Goal: Transaction & Acquisition: Purchase product/service

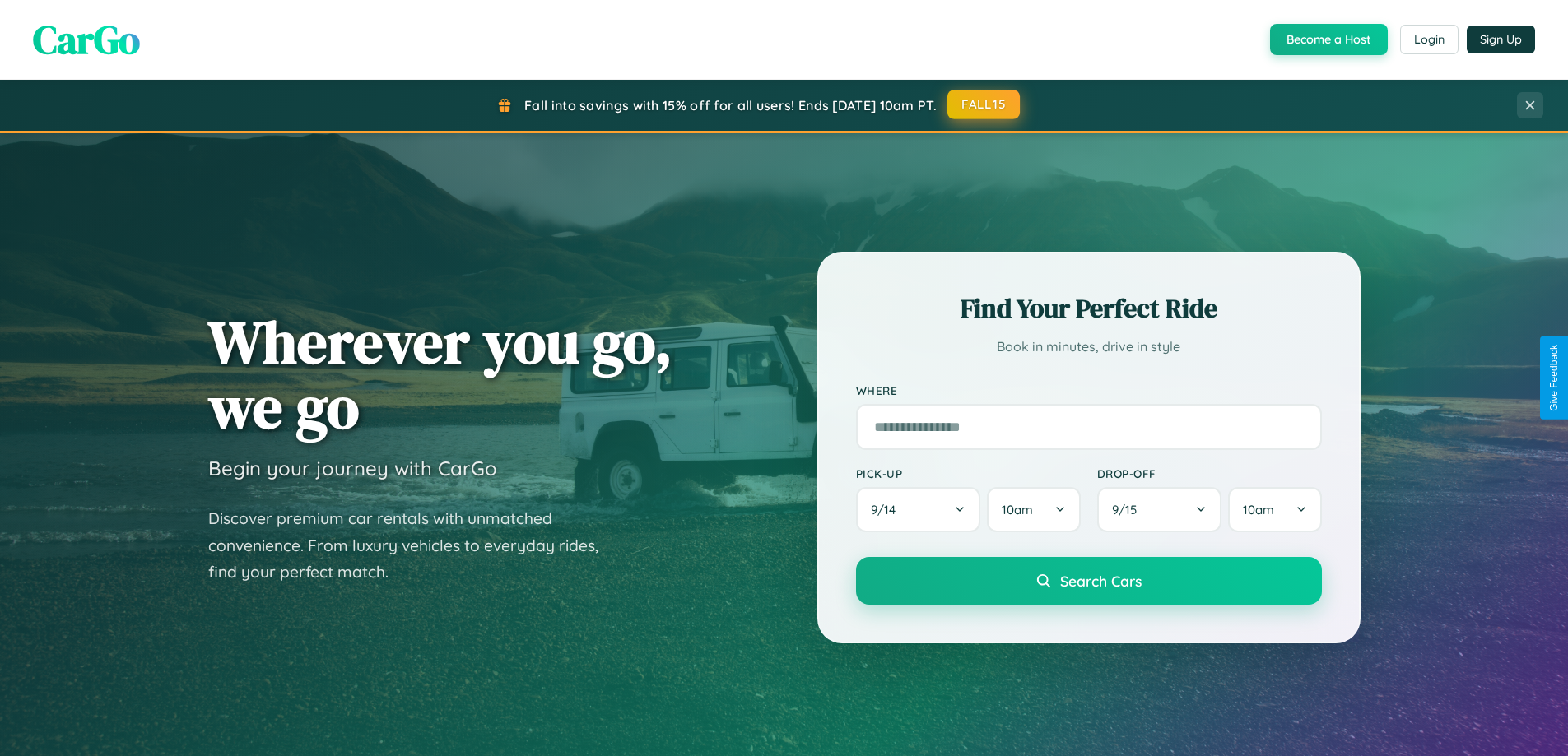
click at [984, 105] on button "FALL15" at bounding box center [983, 104] width 72 height 29
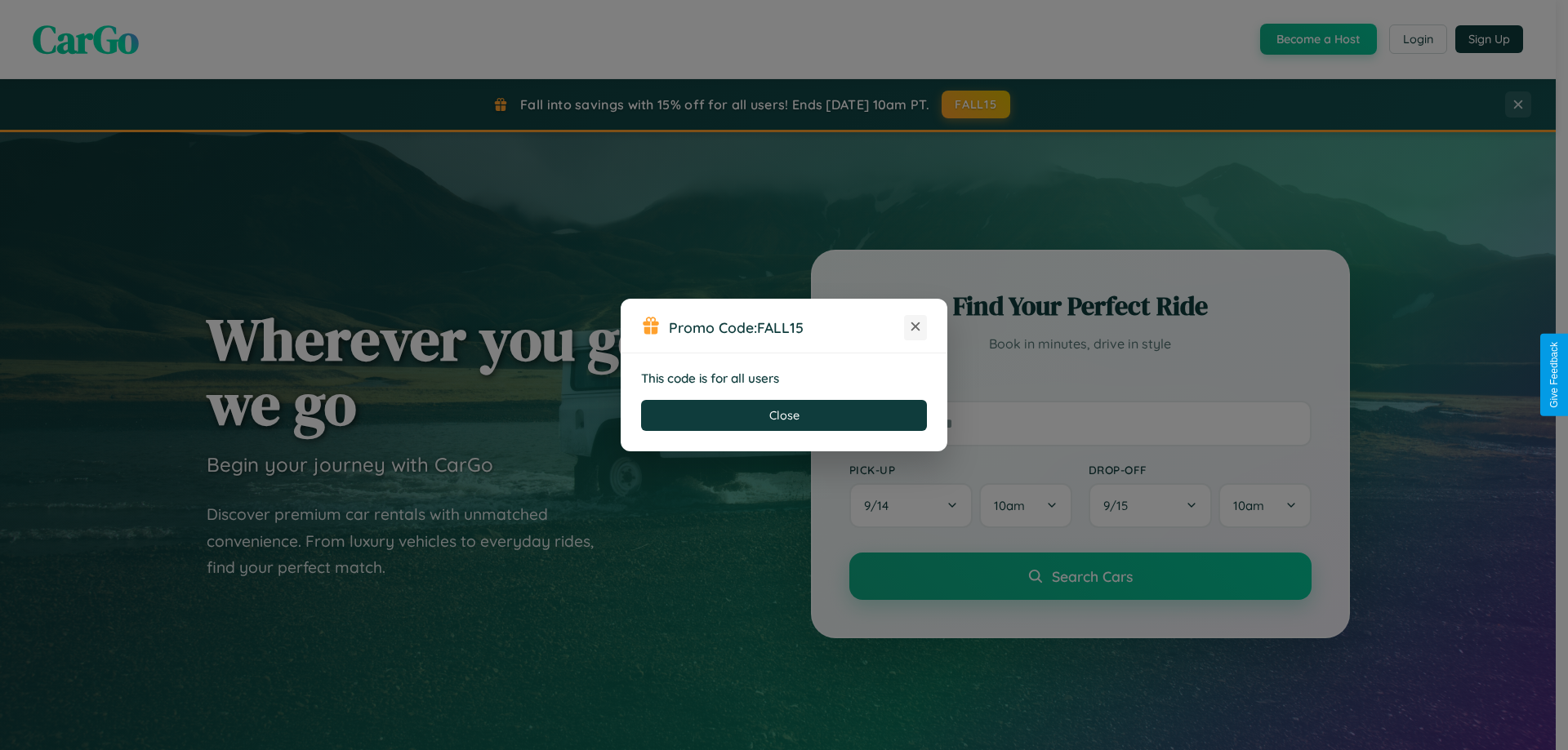
click at [915, 327] on icon at bounding box center [916, 326] width 17 height 17
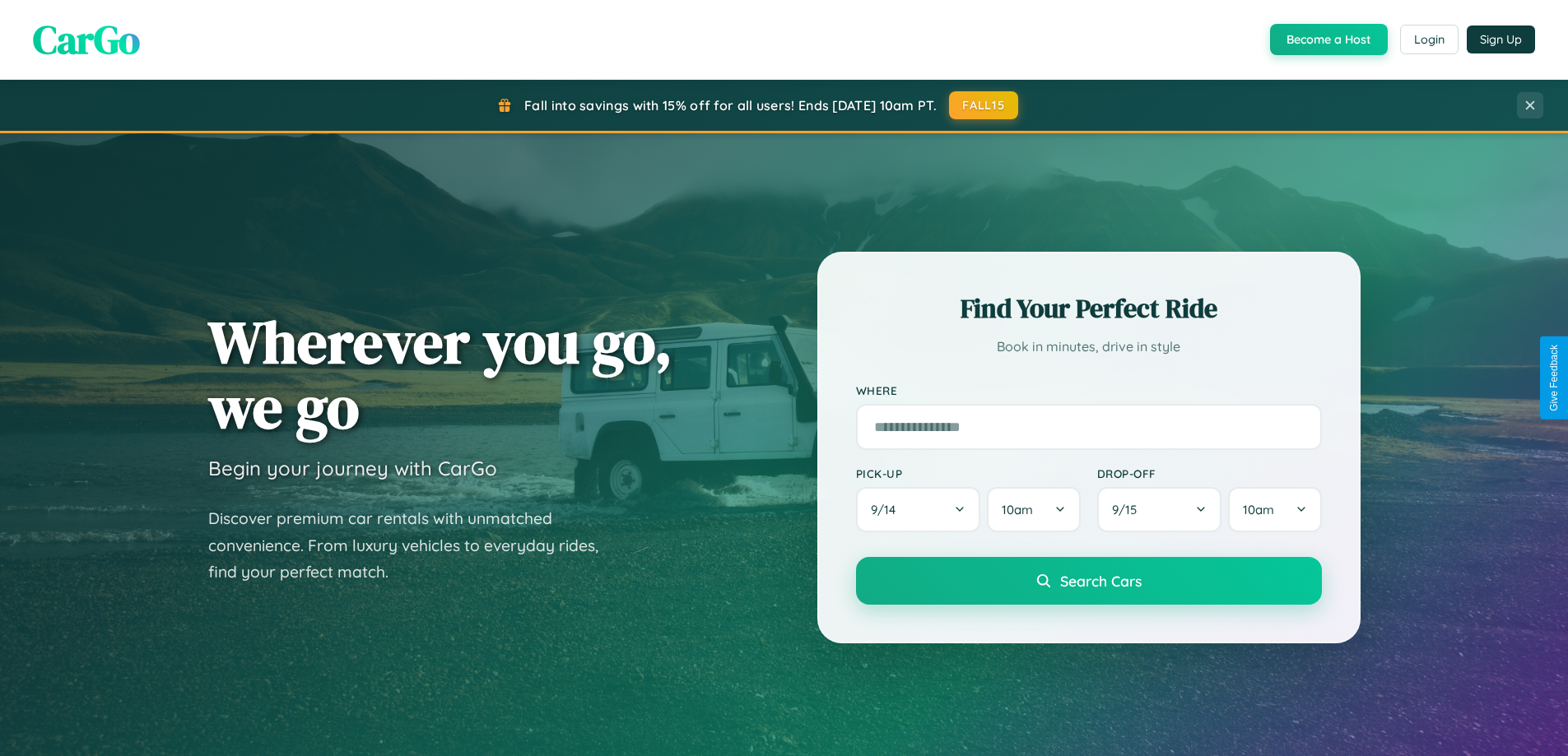
scroll to position [769, 0]
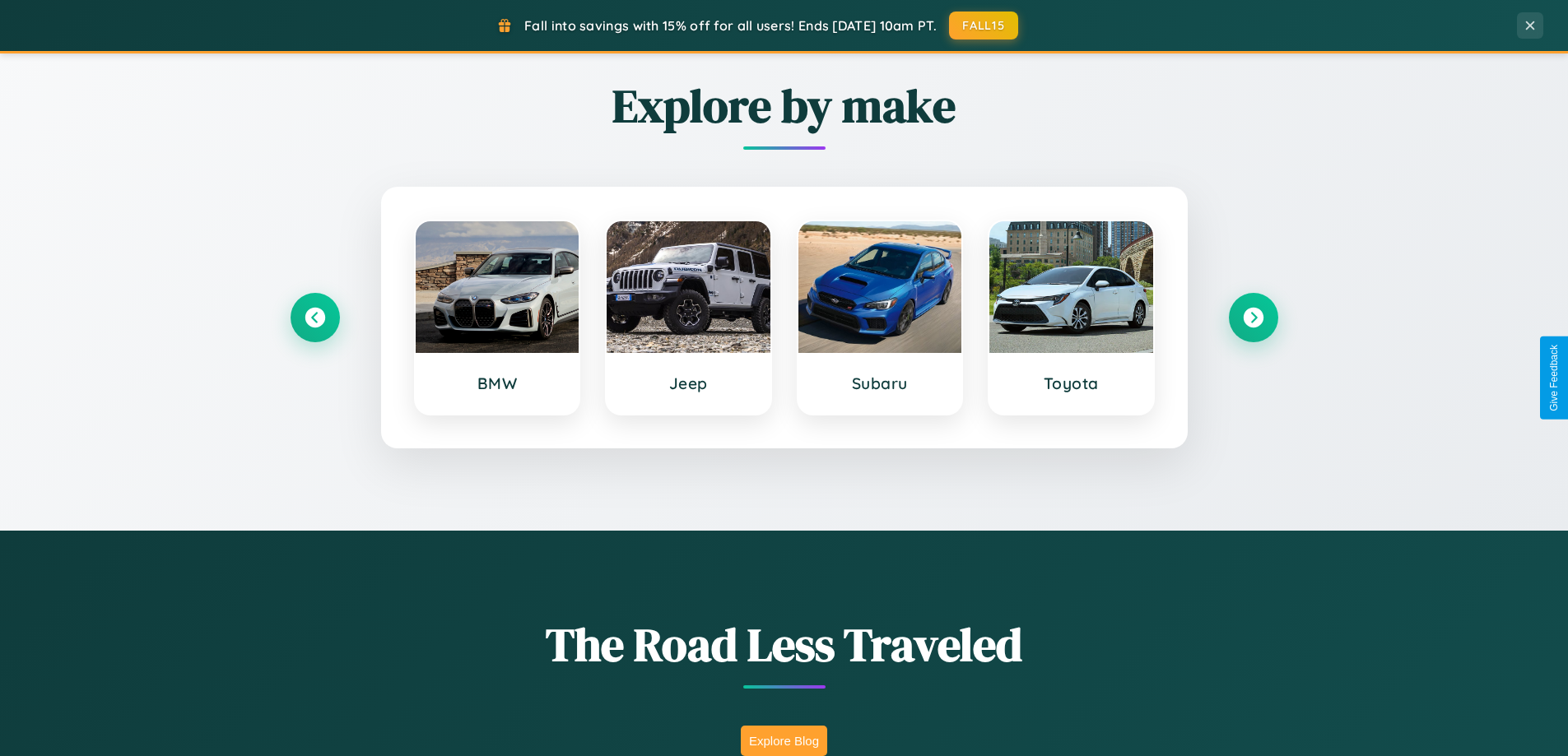
click at [783, 740] on button "Explore Blog" at bounding box center [783, 741] width 86 height 30
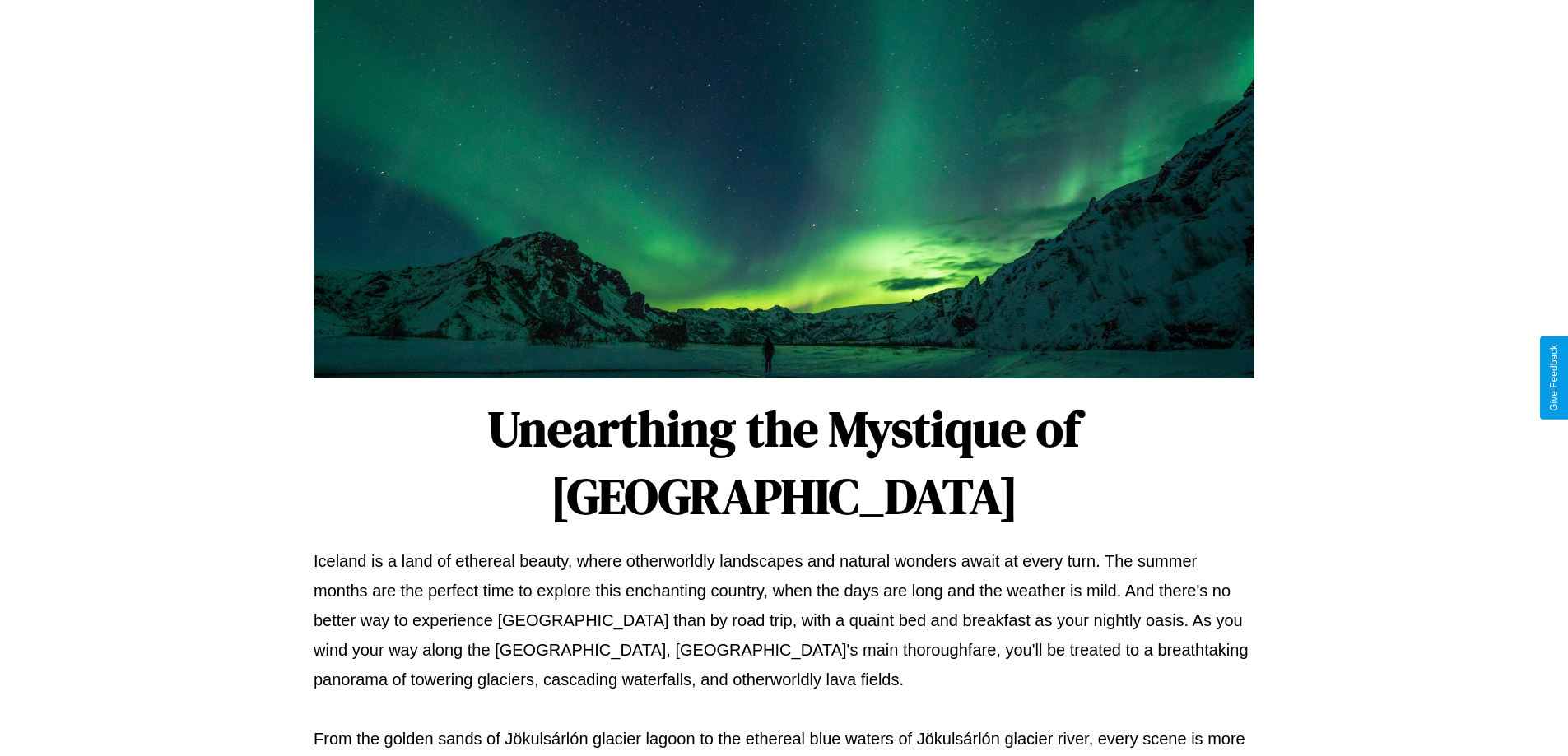
scroll to position [532, 0]
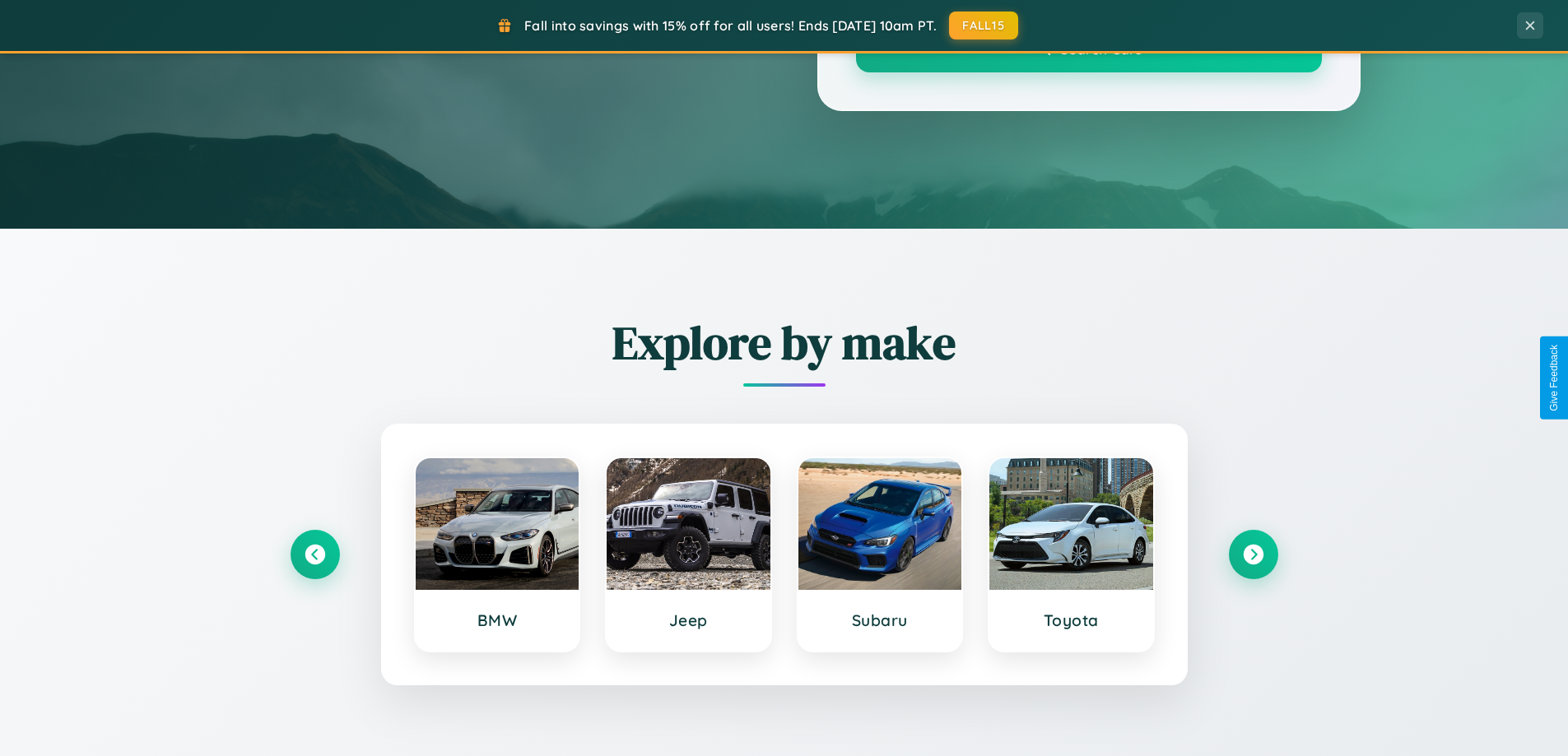
scroll to position [769, 0]
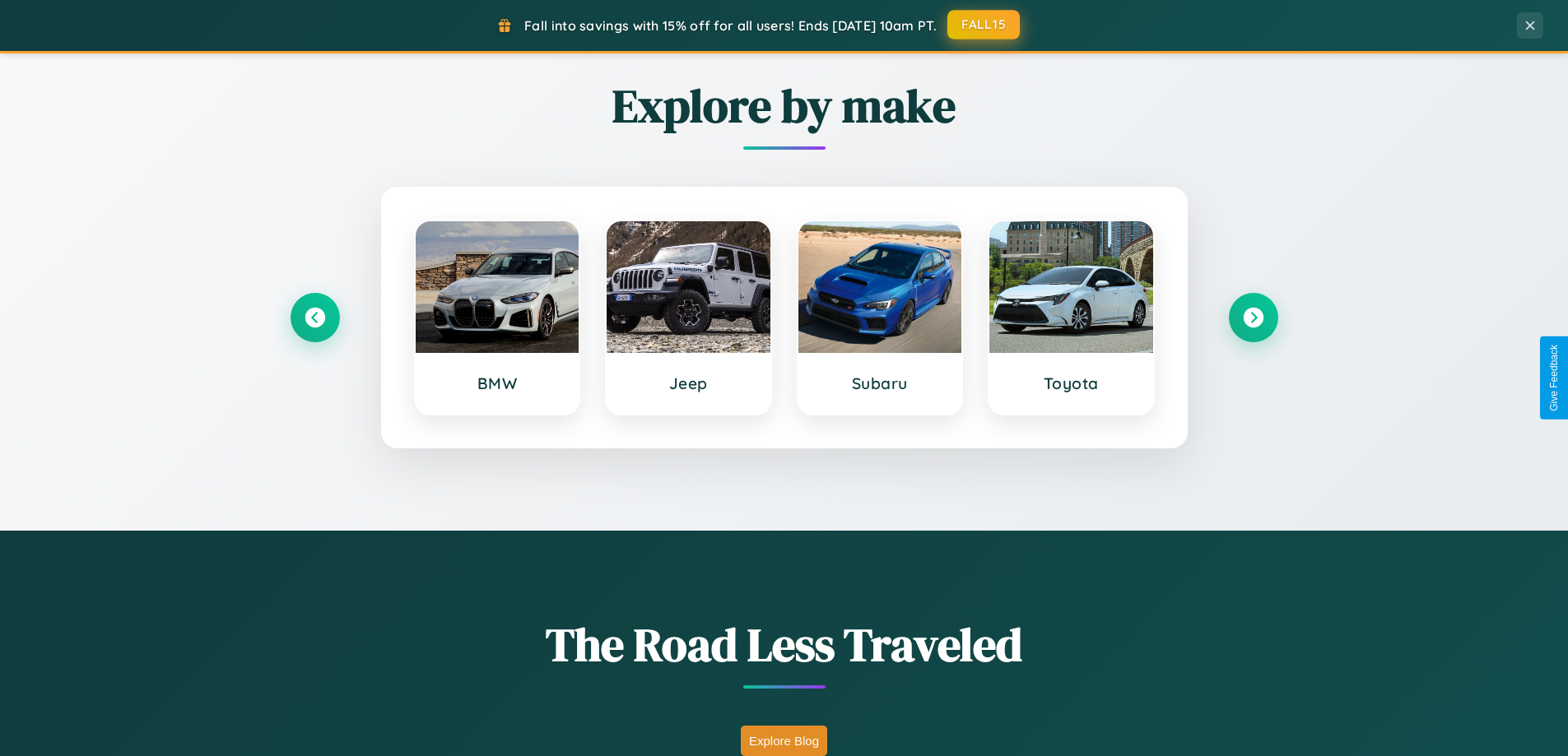
click at [984, 24] on button "FALL15" at bounding box center [983, 24] width 72 height 29
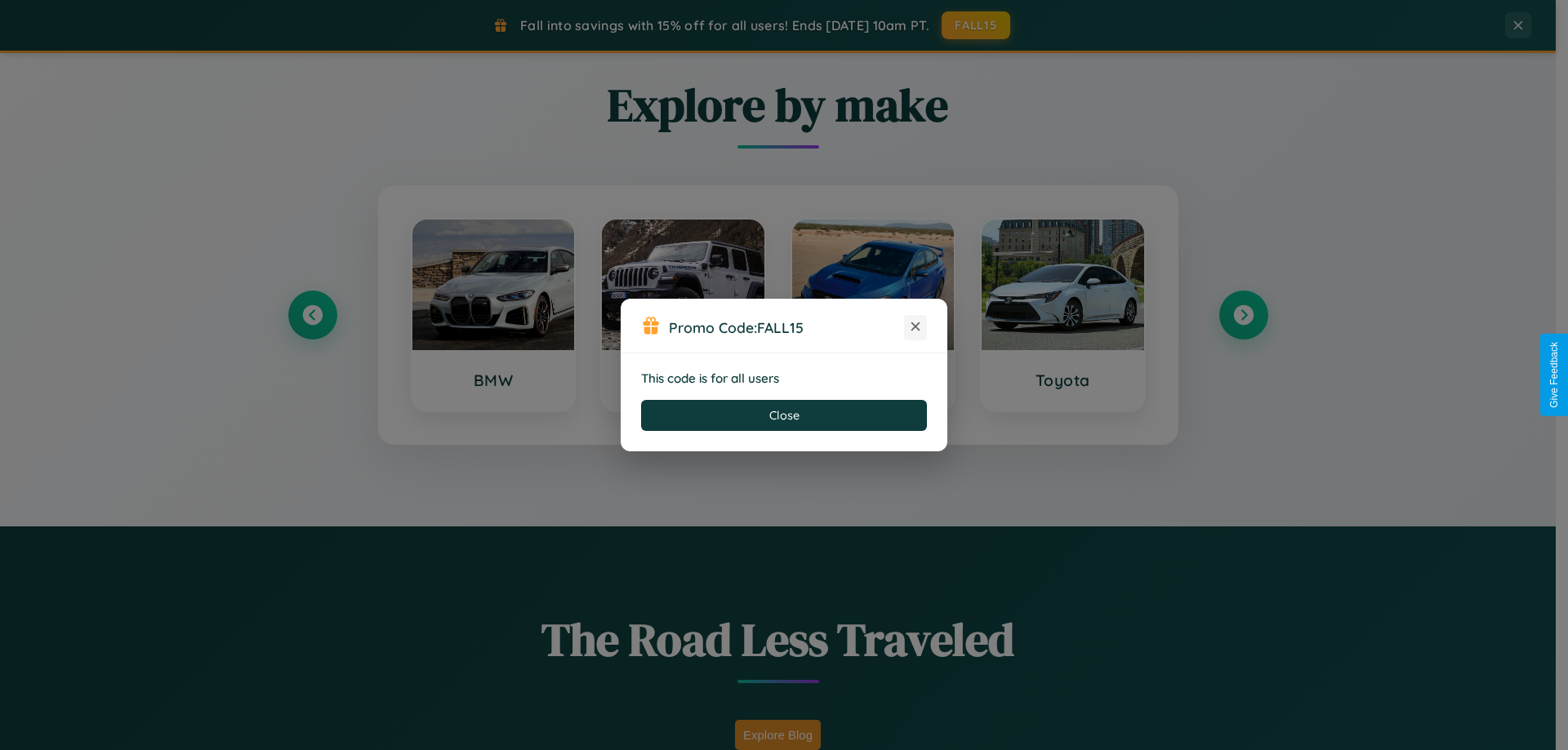
click at [915, 327] on icon at bounding box center [916, 326] width 17 height 17
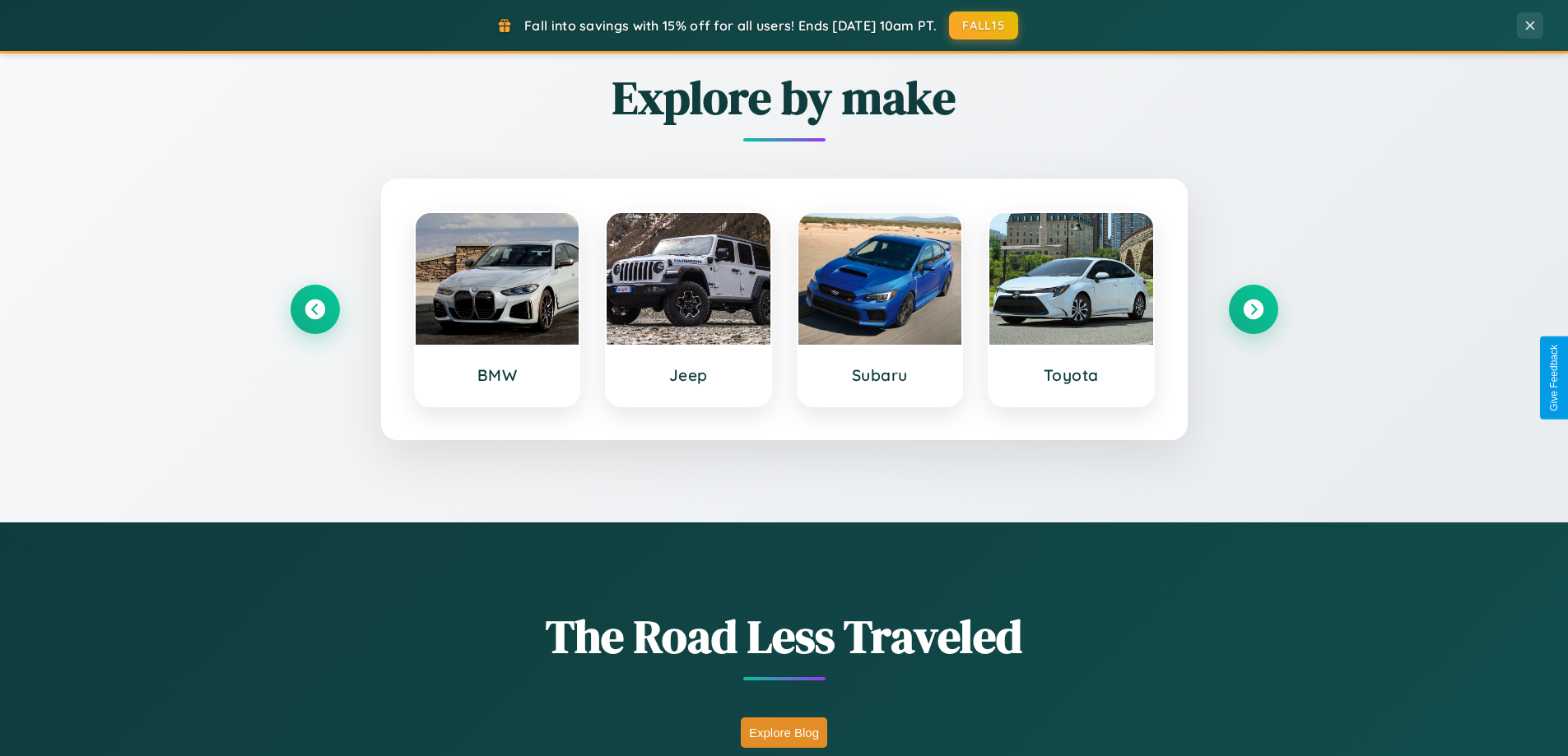
scroll to position [2643, 0]
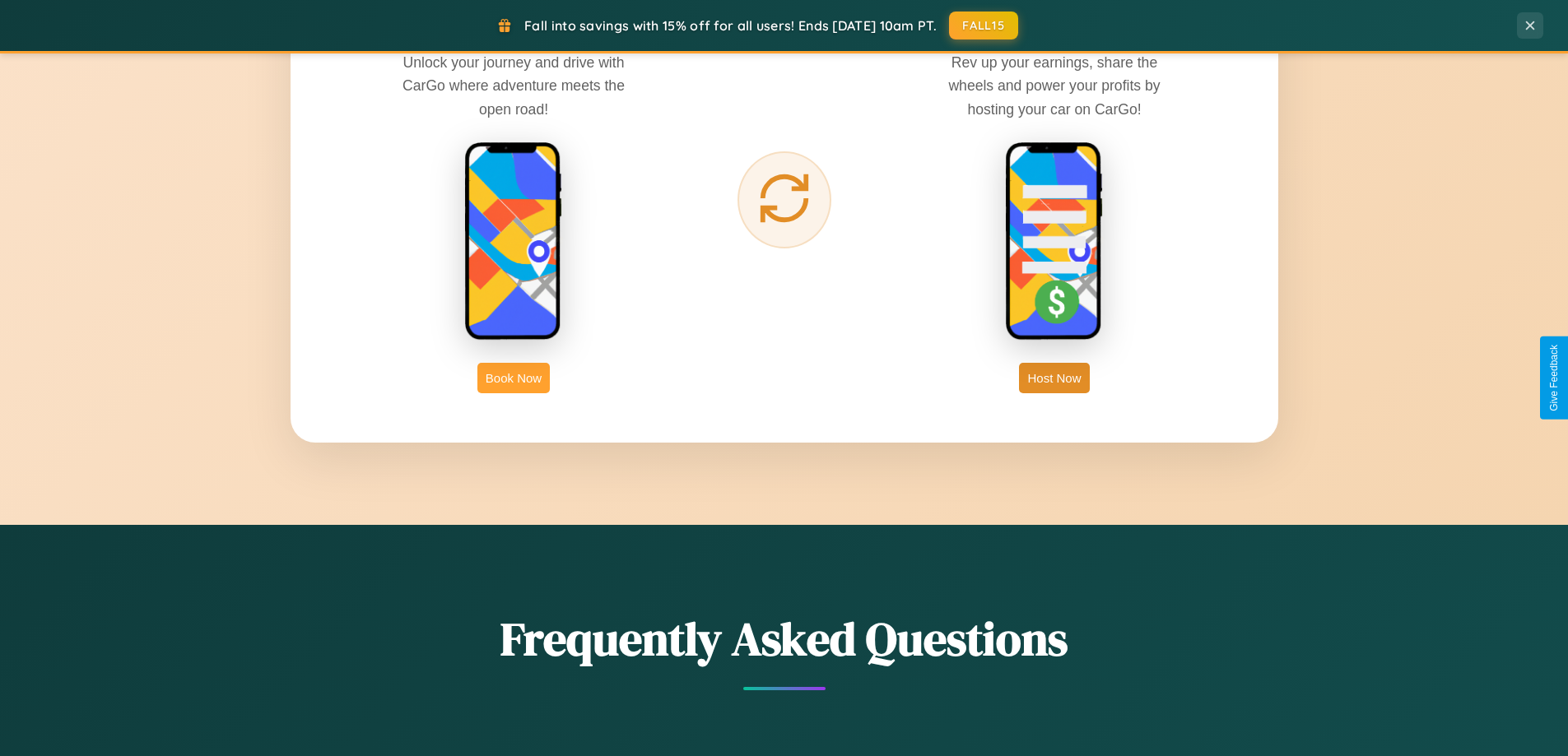
click at [513, 378] on button "Book Now" at bounding box center [513, 378] width 72 height 30
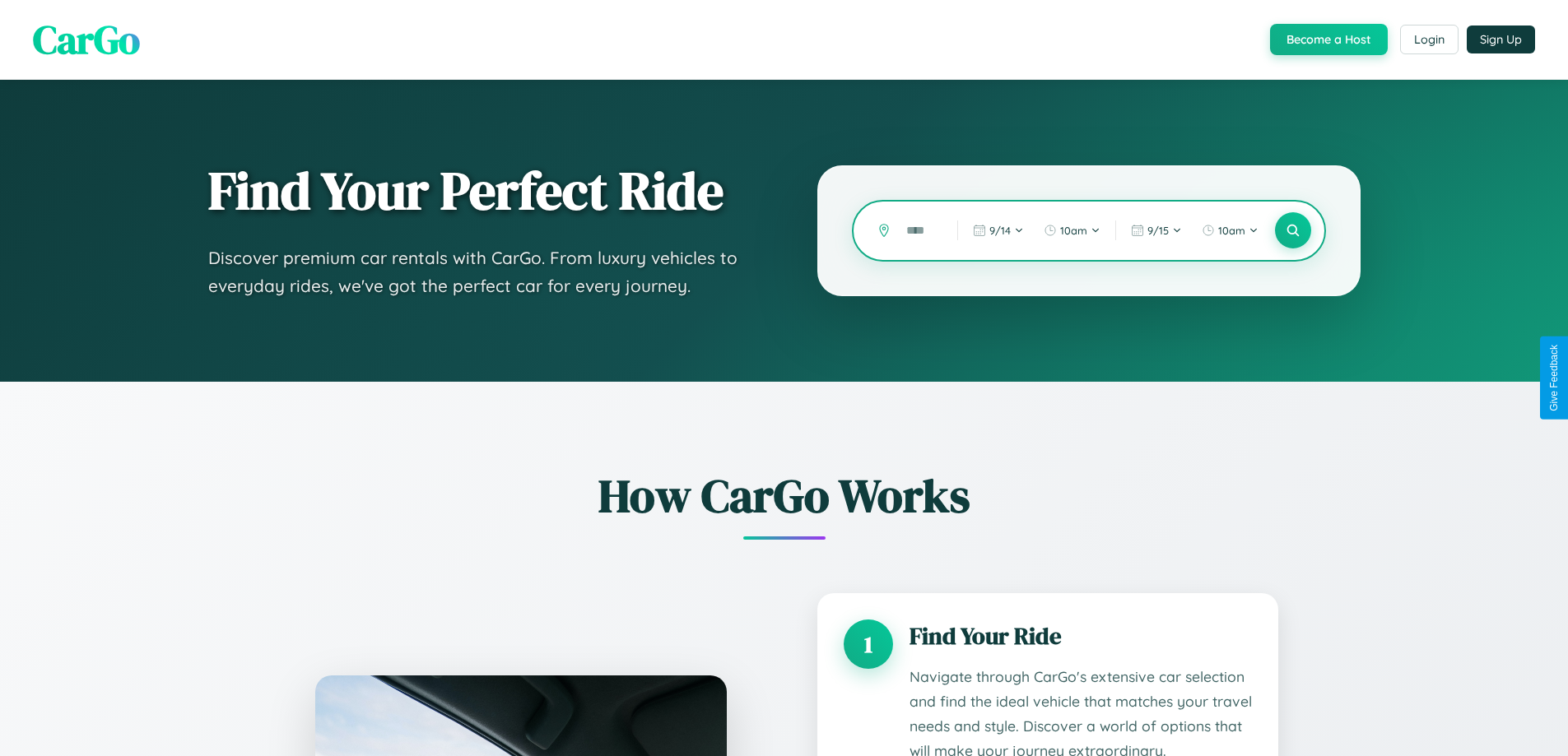
click at [920, 230] on input "text" at bounding box center [919, 230] width 43 height 28
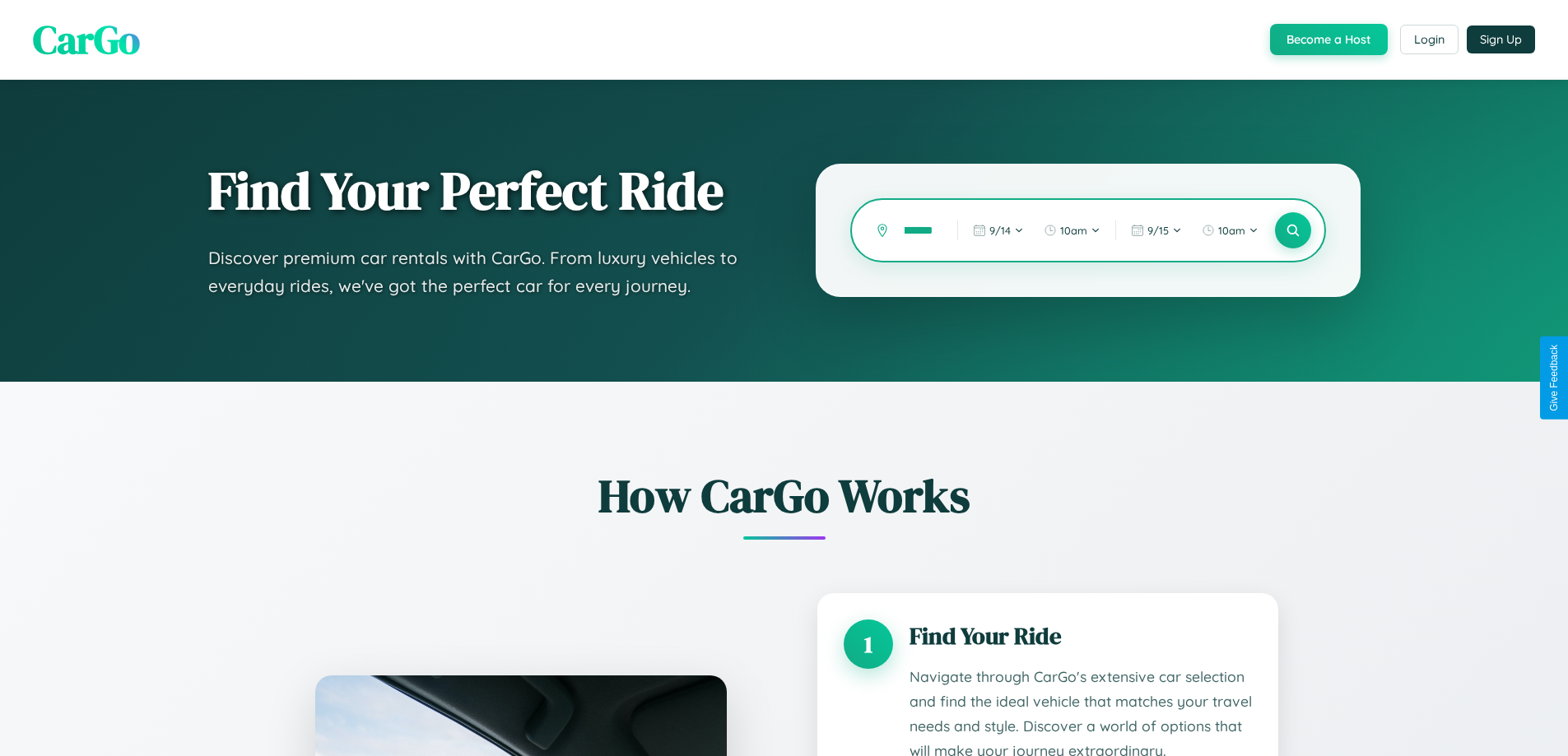
scroll to position [0, 38]
type input "**********"
click at [1292, 230] on icon at bounding box center [1292, 230] width 16 height 16
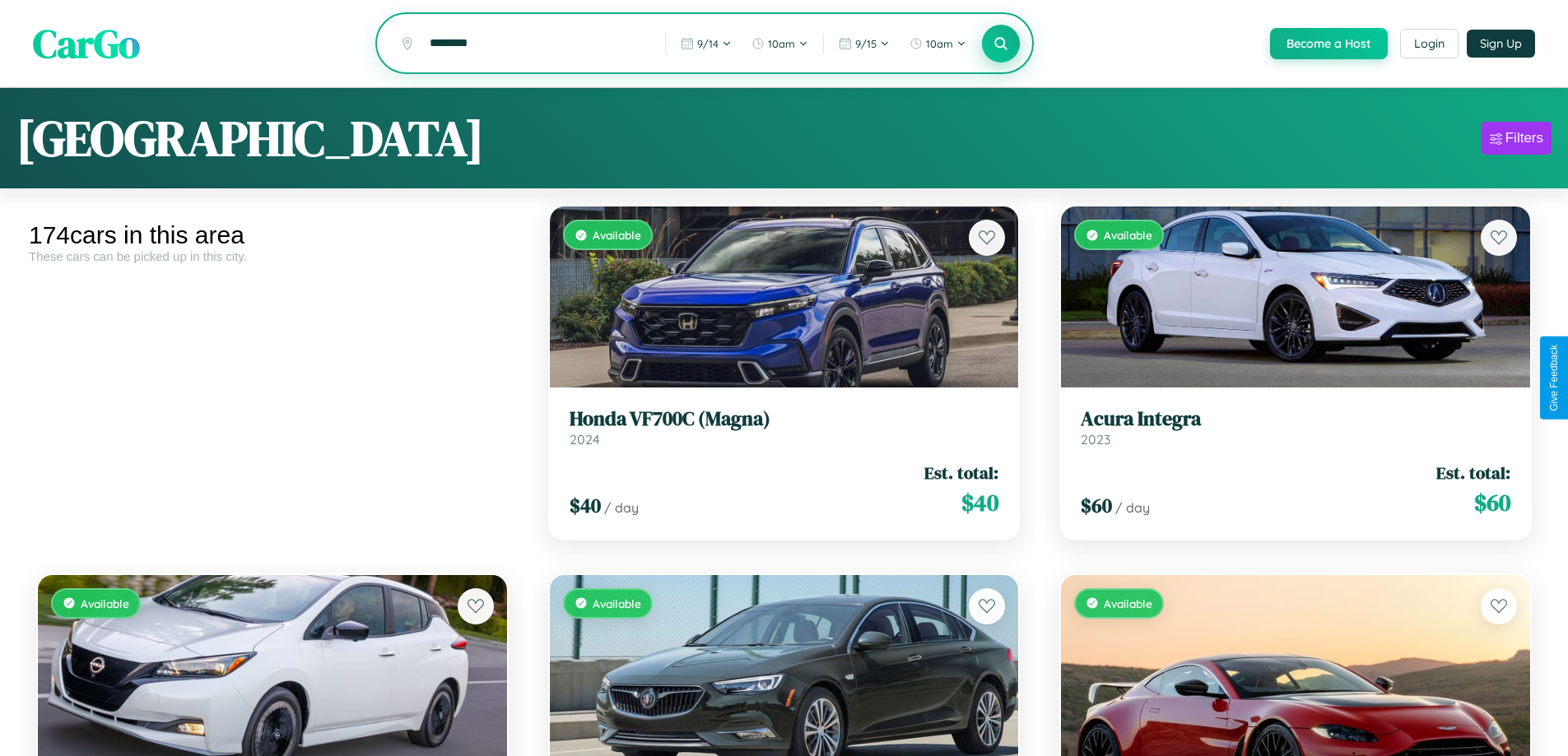
click at [1000, 44] on icon at bounding box center [1001, 43] width 16 height 16
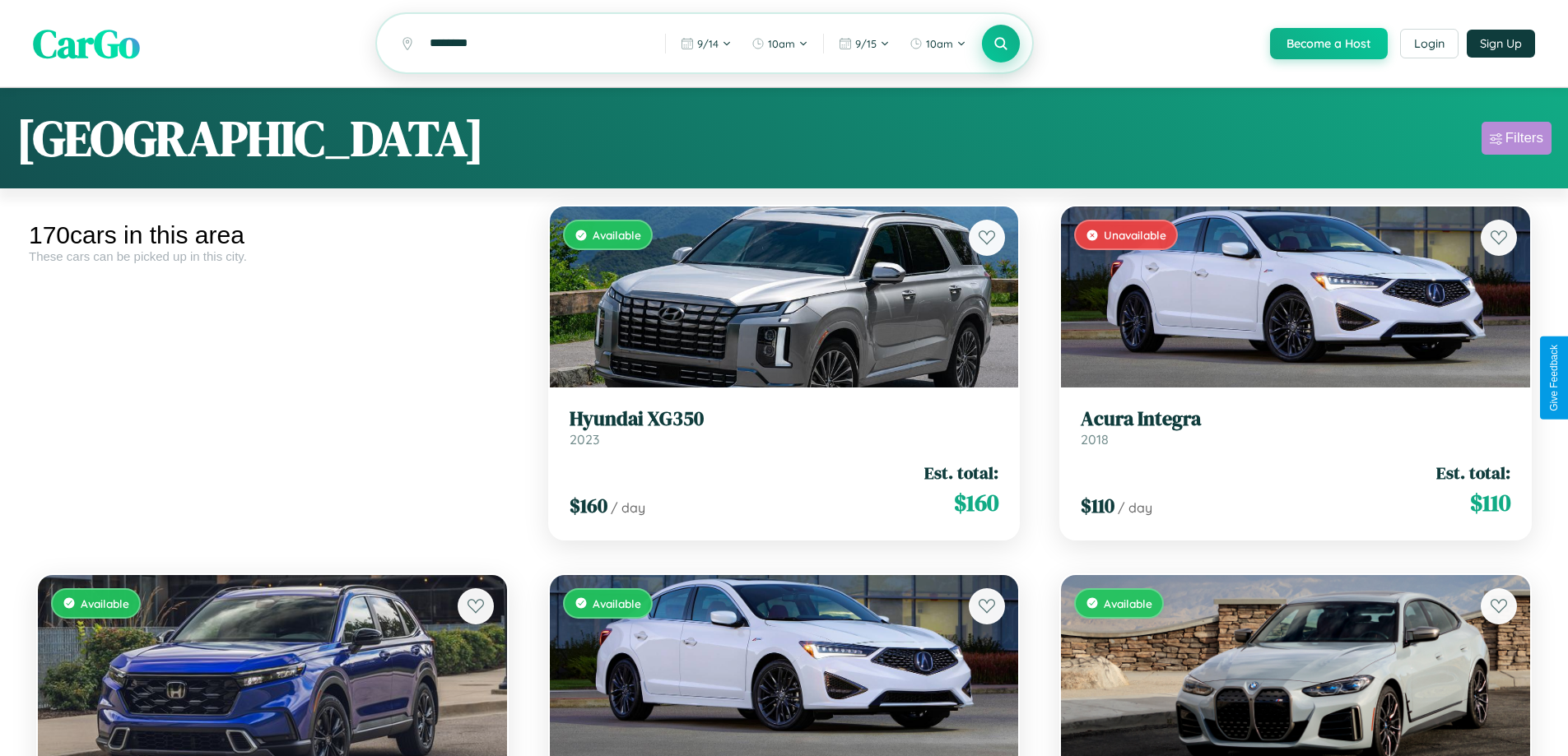
click at [1516, 141] on div "Filters" at bounding box center [1524, 138] width 38 height 17
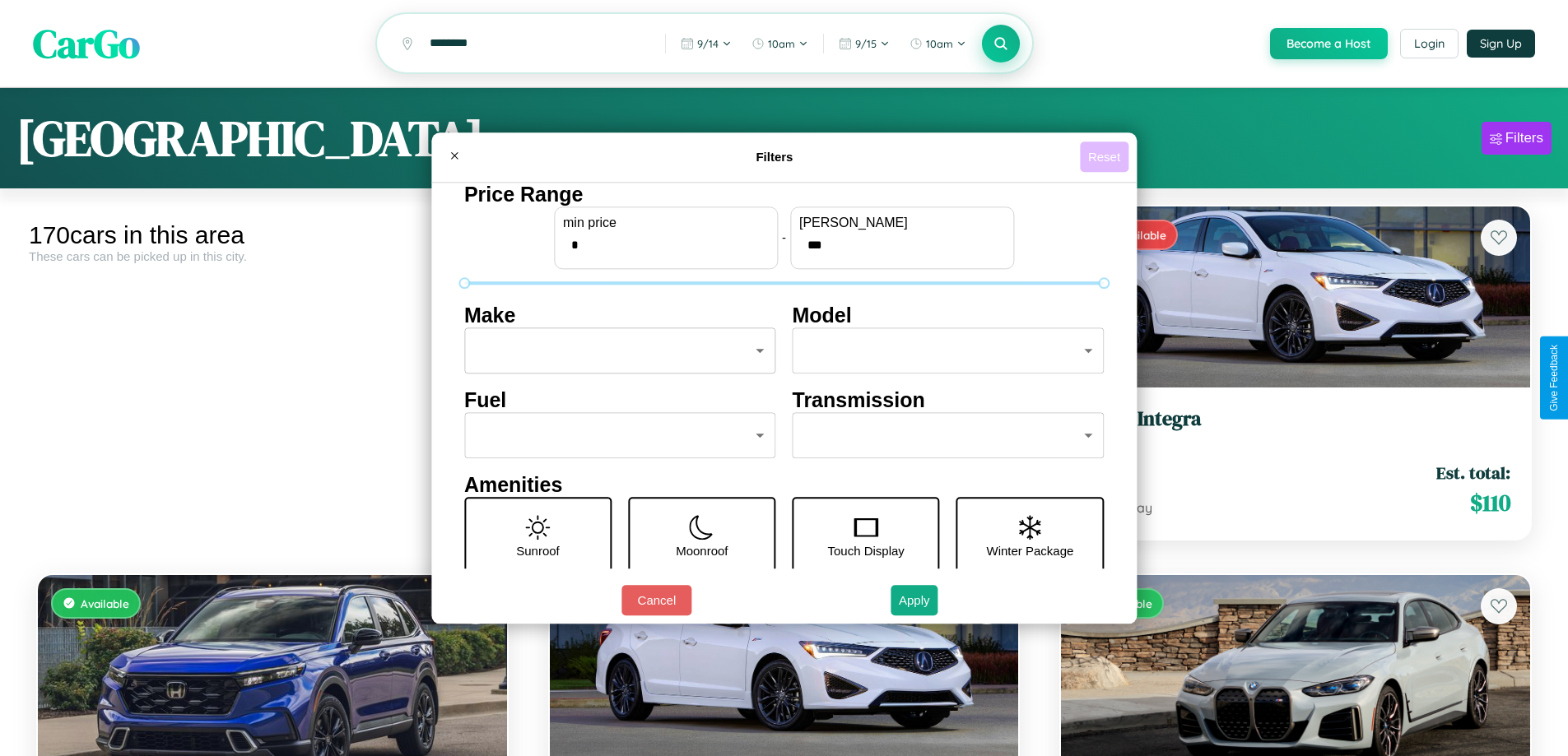
click at [1106, 157] on button "Reset" at bounding box center [1104, 157] width 49 height 30
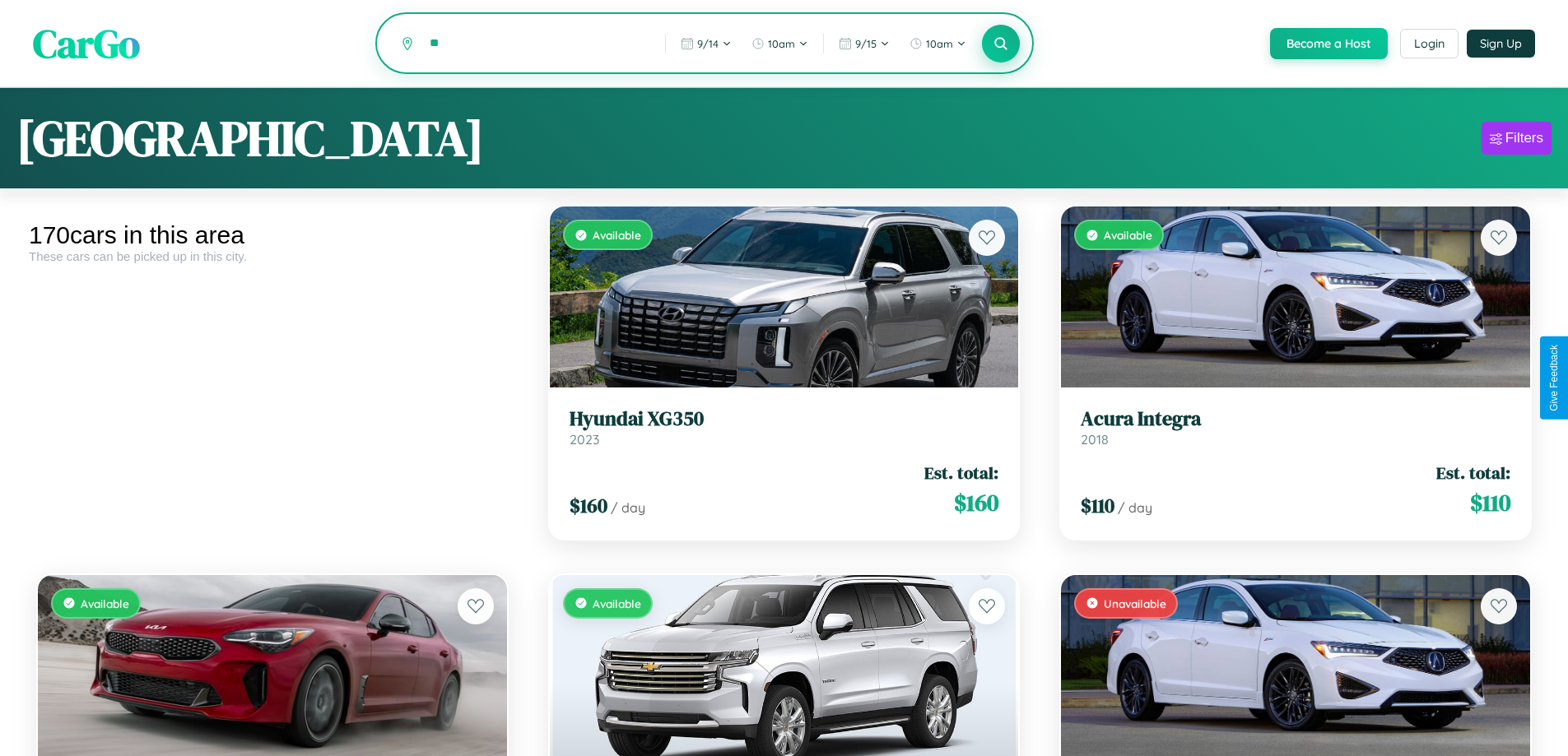
type input "*"
type input "**********"
click at [1000, 44] on icon at bounding box center [1001, 43] width 16 height 16
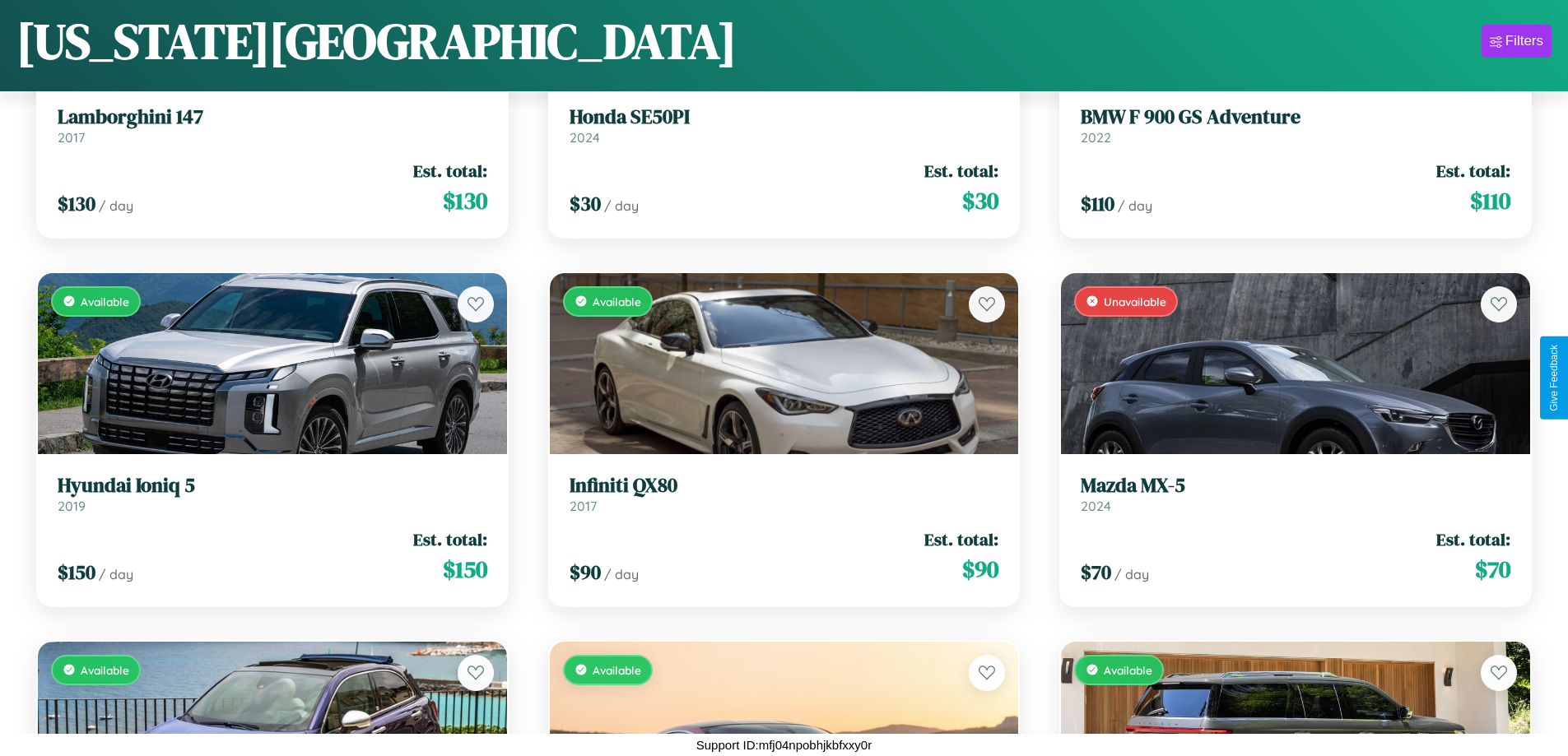
scroll to position [15335, 0]
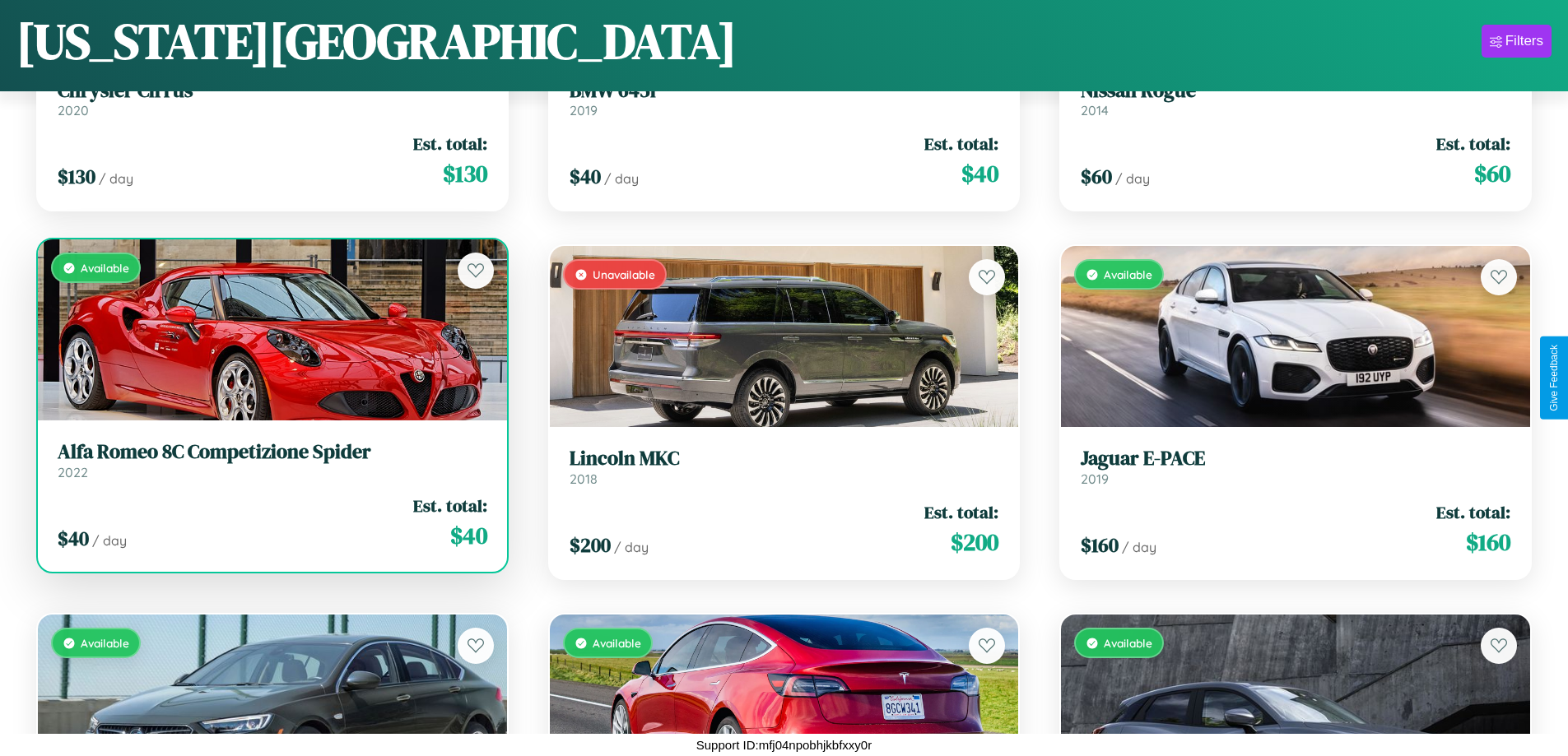
click at [270, 337] on div "Available" at bounding box center [272, 330] width 469 height 181
click at [270, 330] on div "Available" at bounding box center [272, 330] width 469 height 181
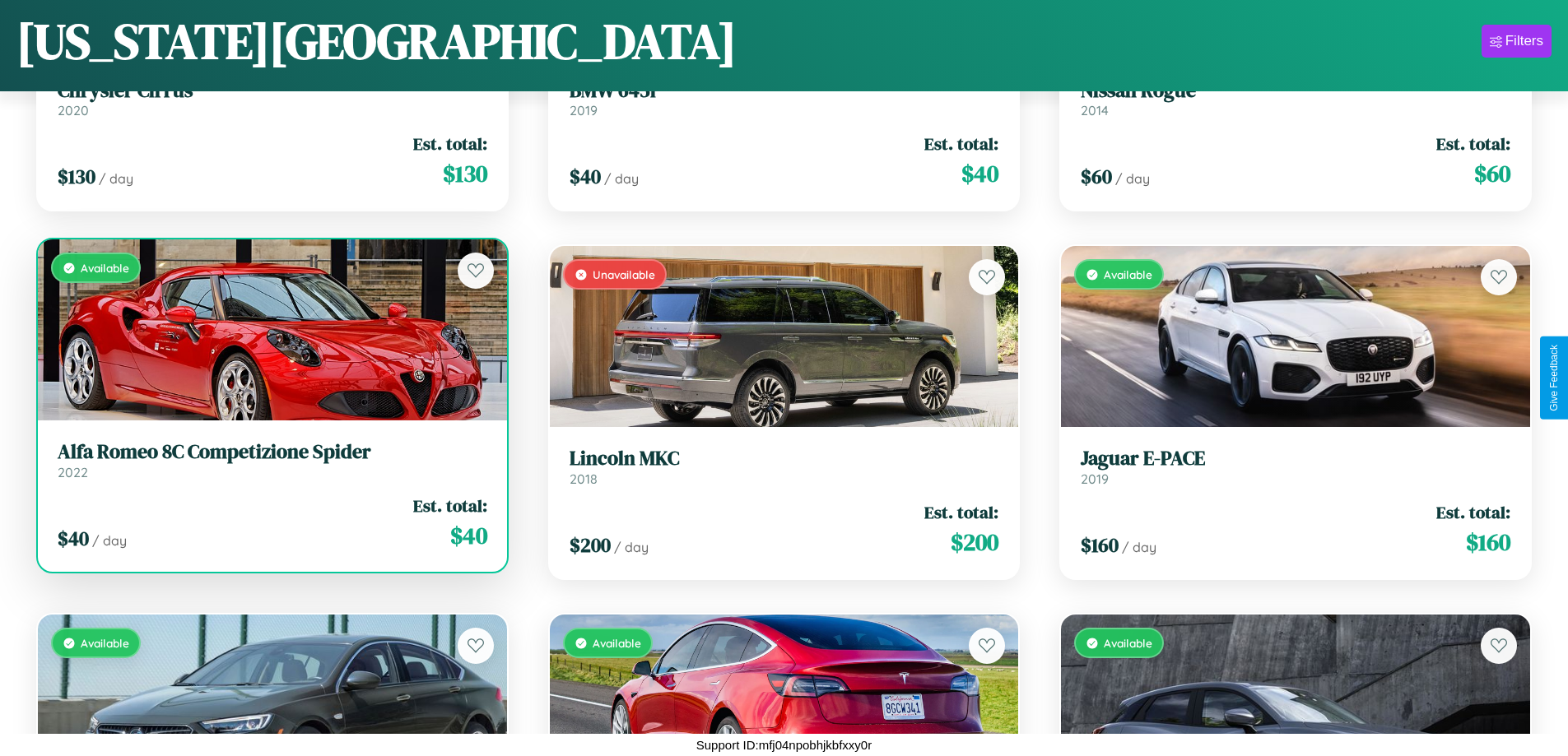
click at [270, 330] on div "Available" at bounding box center [272, 330] width 469 height 181
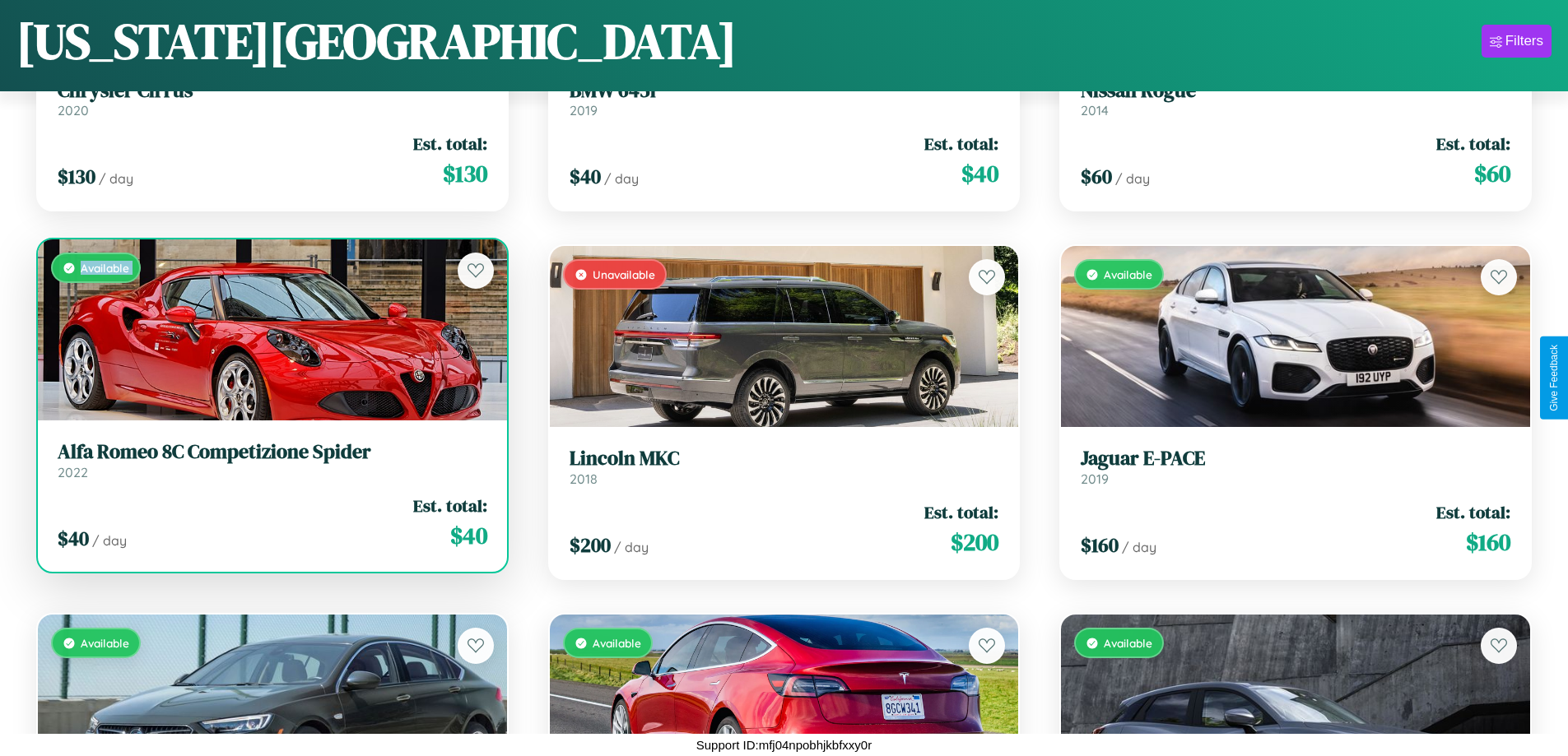
click at [270, 330] on div "Available" at bounding box center [272, 330] width 469 height 181
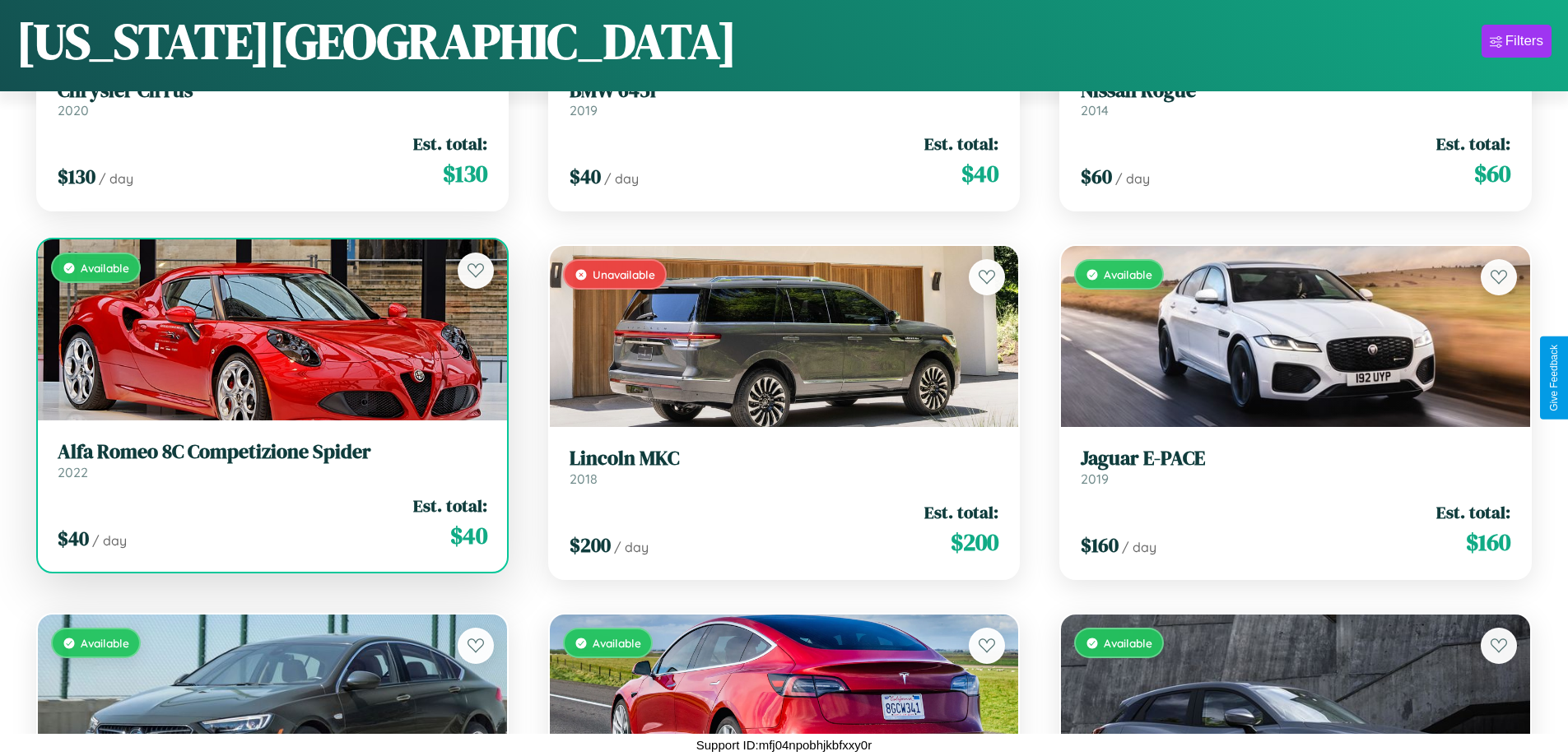
click at [270, 330] on div "Available" at bounding box center [272, 330] width 469 height 181
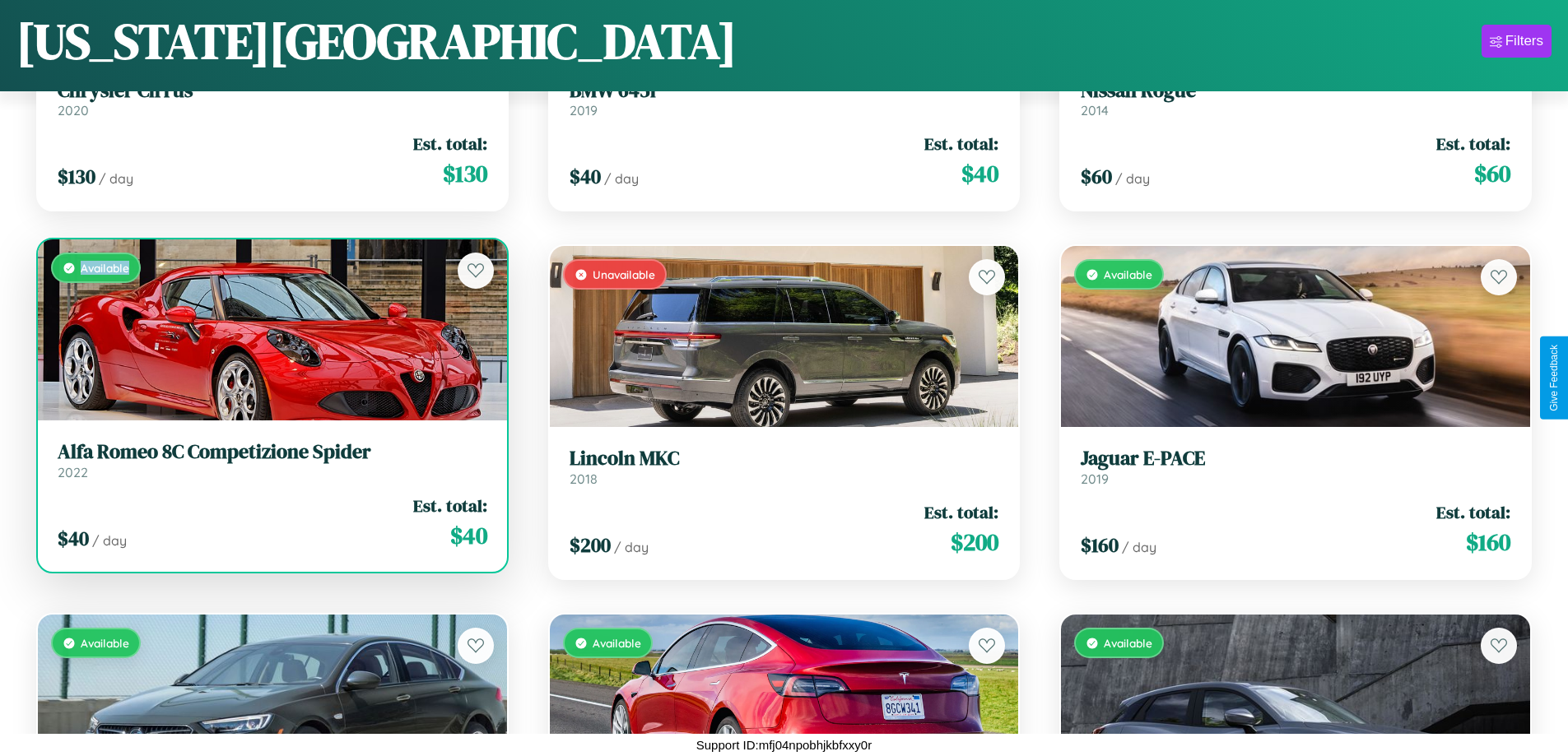
click at [270, 330] on div "Available" at bounding box center [272, 330] width 469 height 181
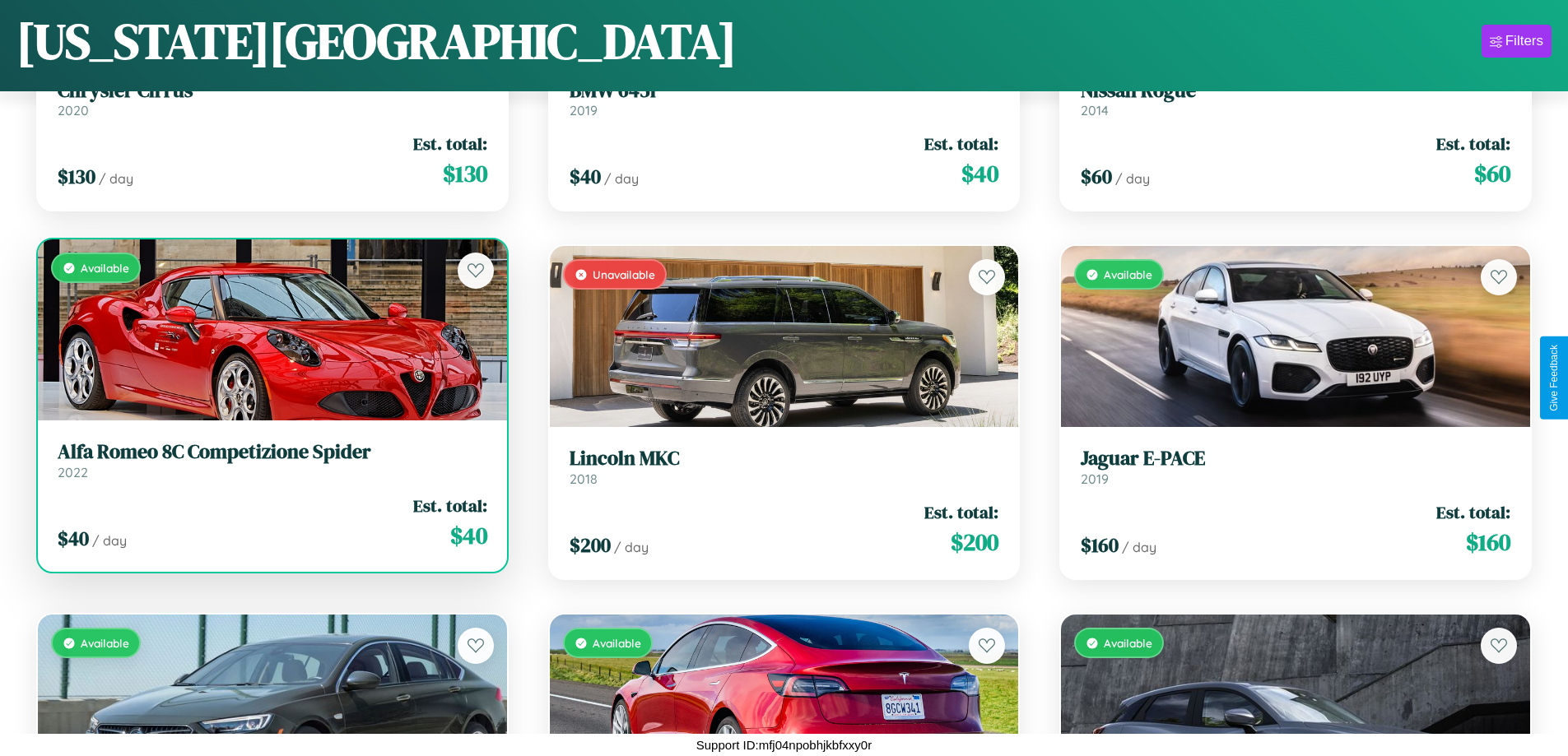
click at [270, 460] on h3 "Alfa Romeo 8C Competizione Spider" at bounding box center [272, 452] width 430 height 23
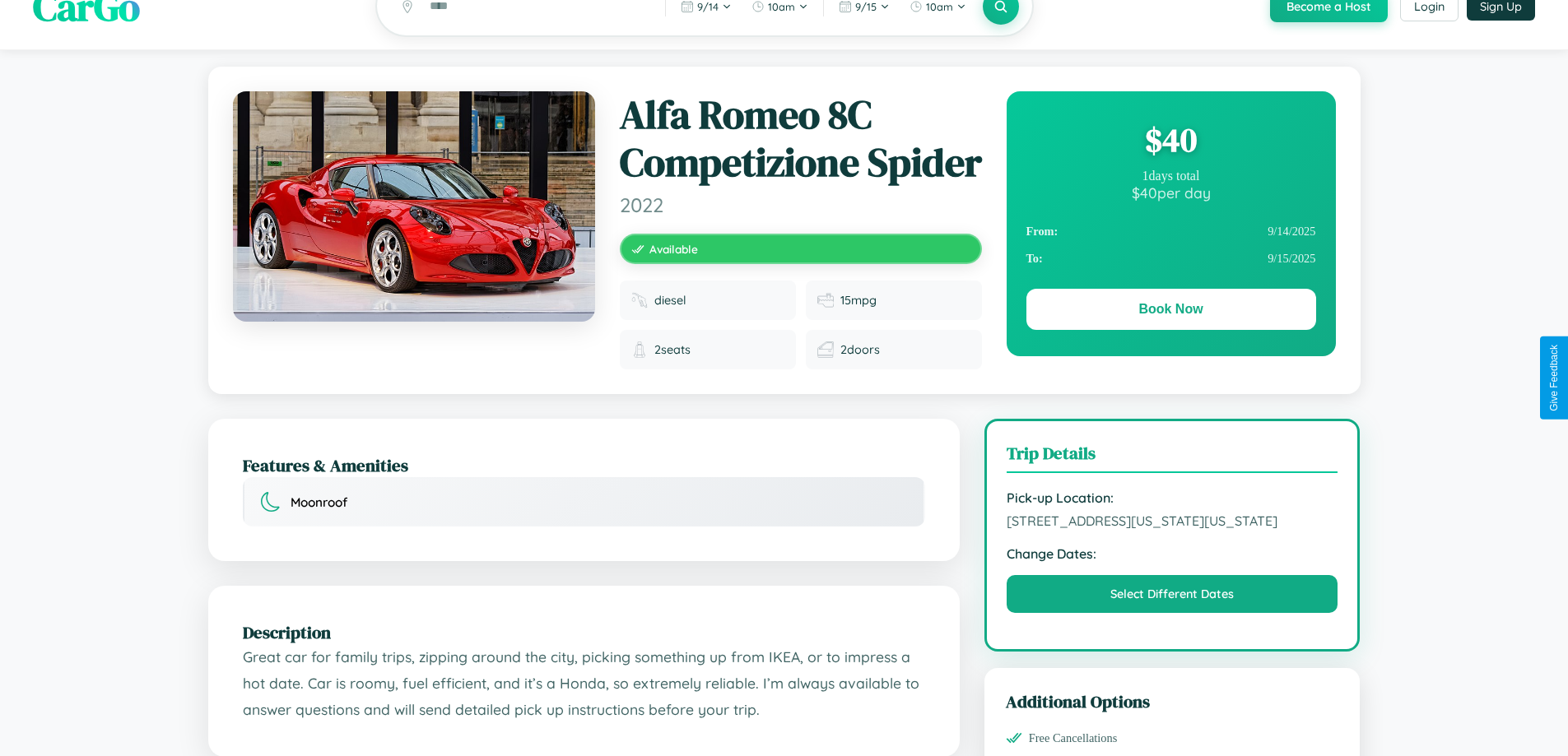
scroll to position [31, 0]
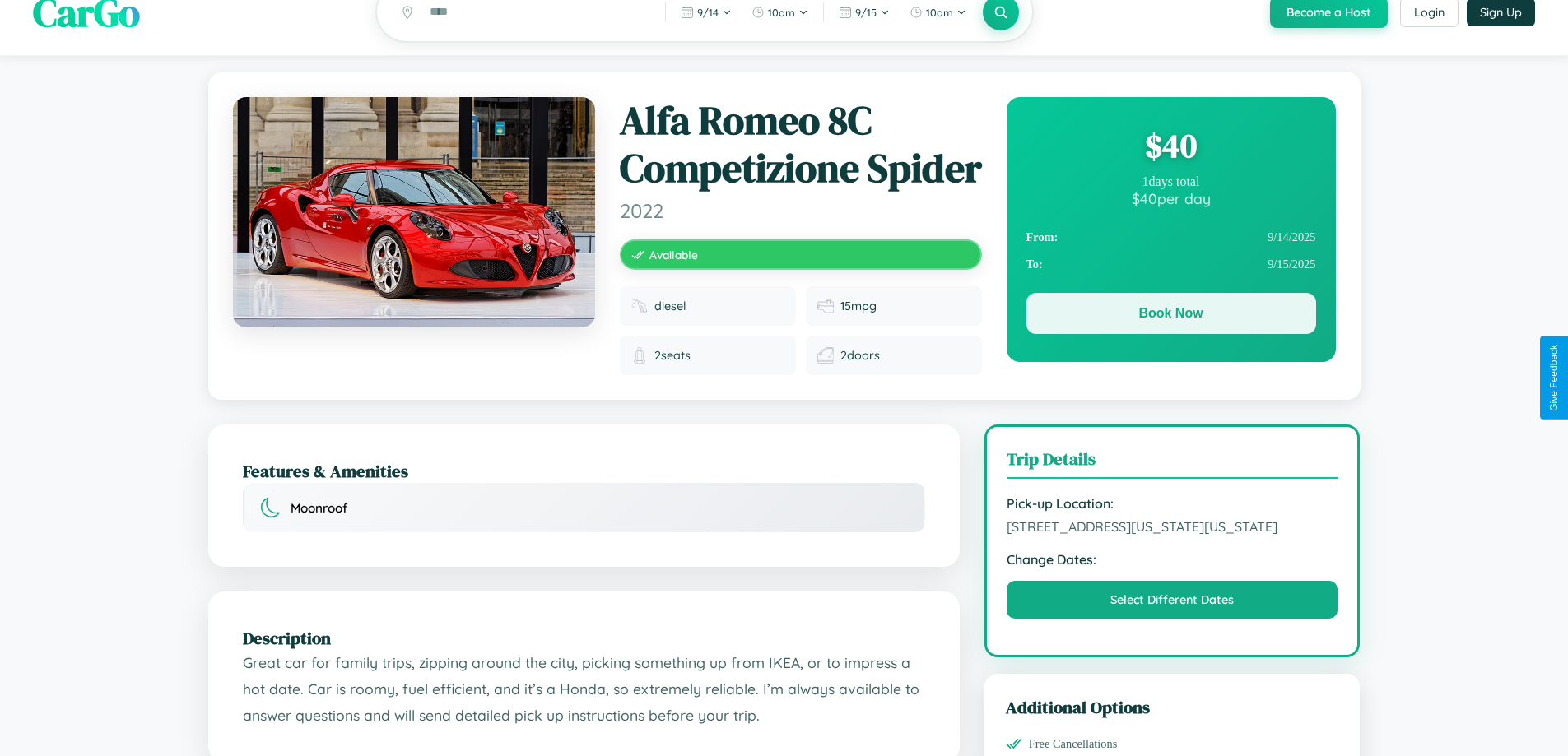
click at [1170, 316] on button "Book Now" at bounding box center [1171, 313] width 290 height 41
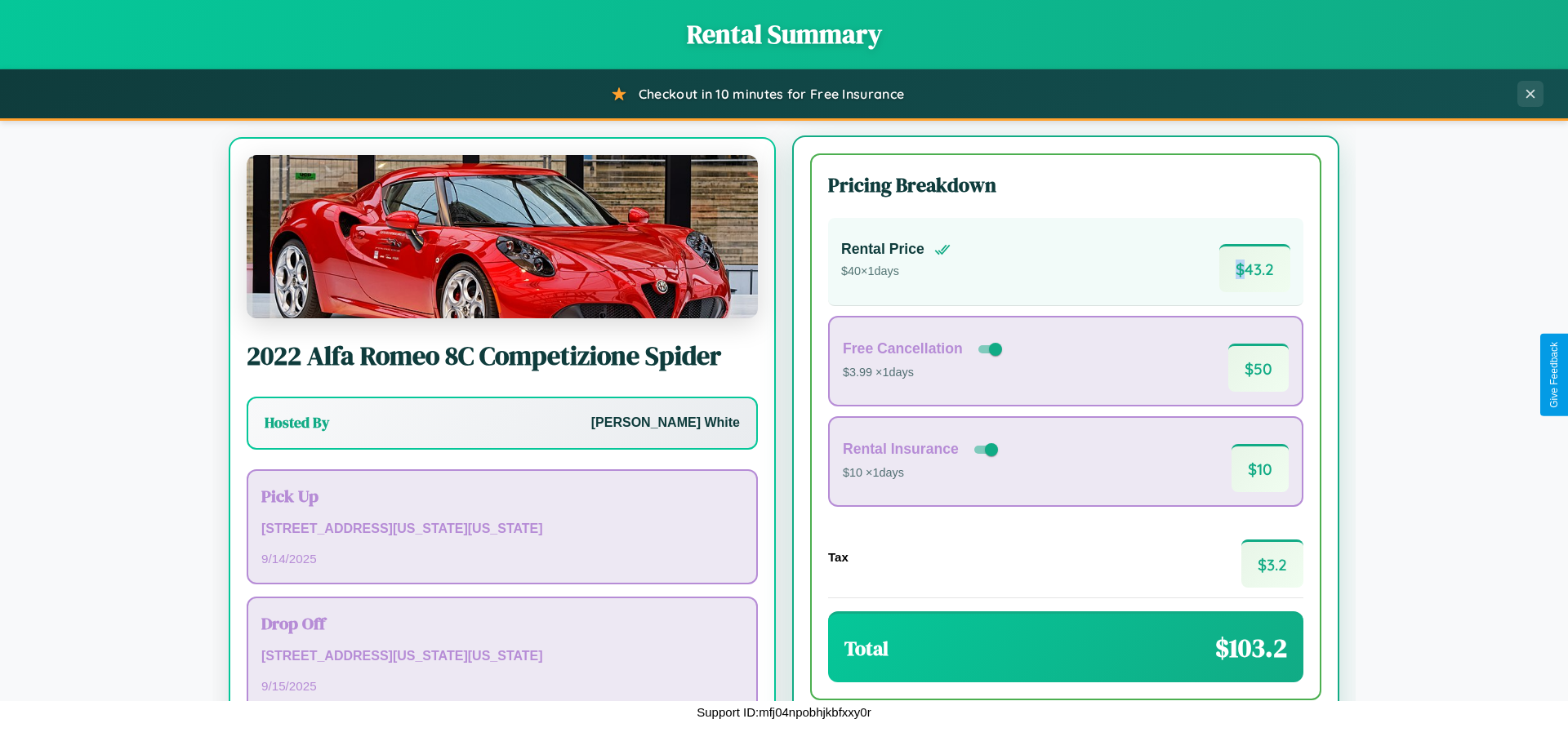
scroll to position [76, 0]
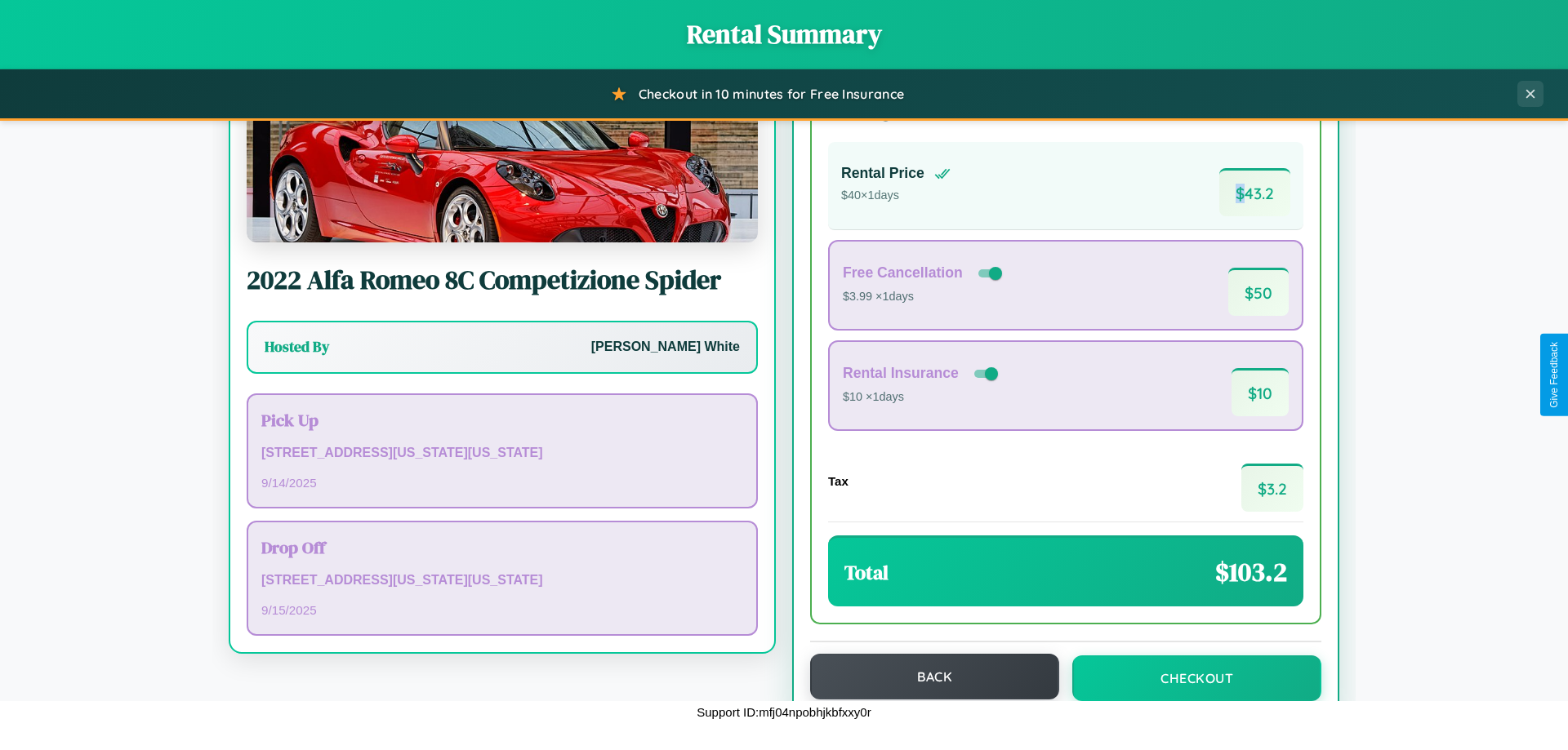
click at [927, 678] on button "Back" at bounding box center [935, 676] width 249 height 46
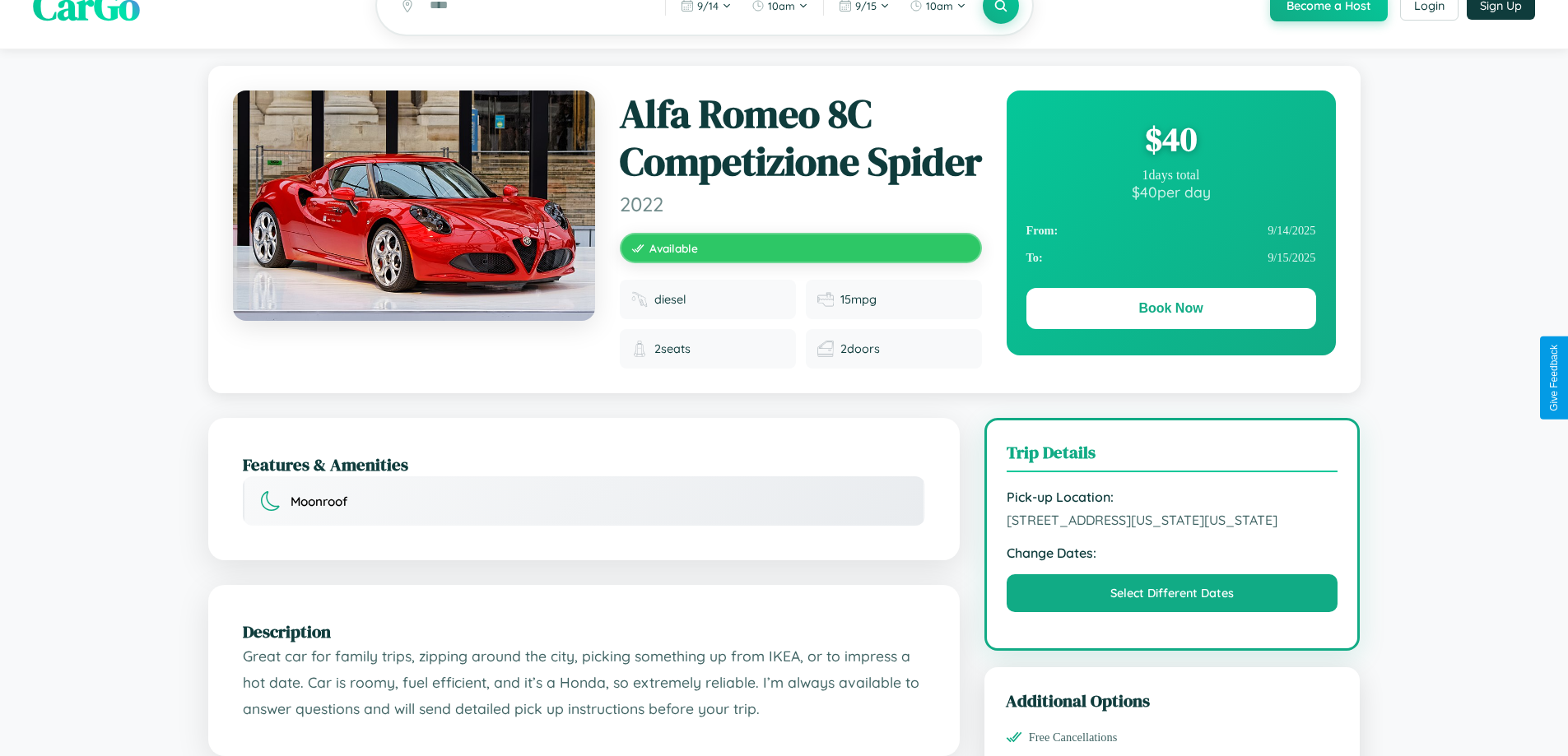
scroll to position [618, 0]
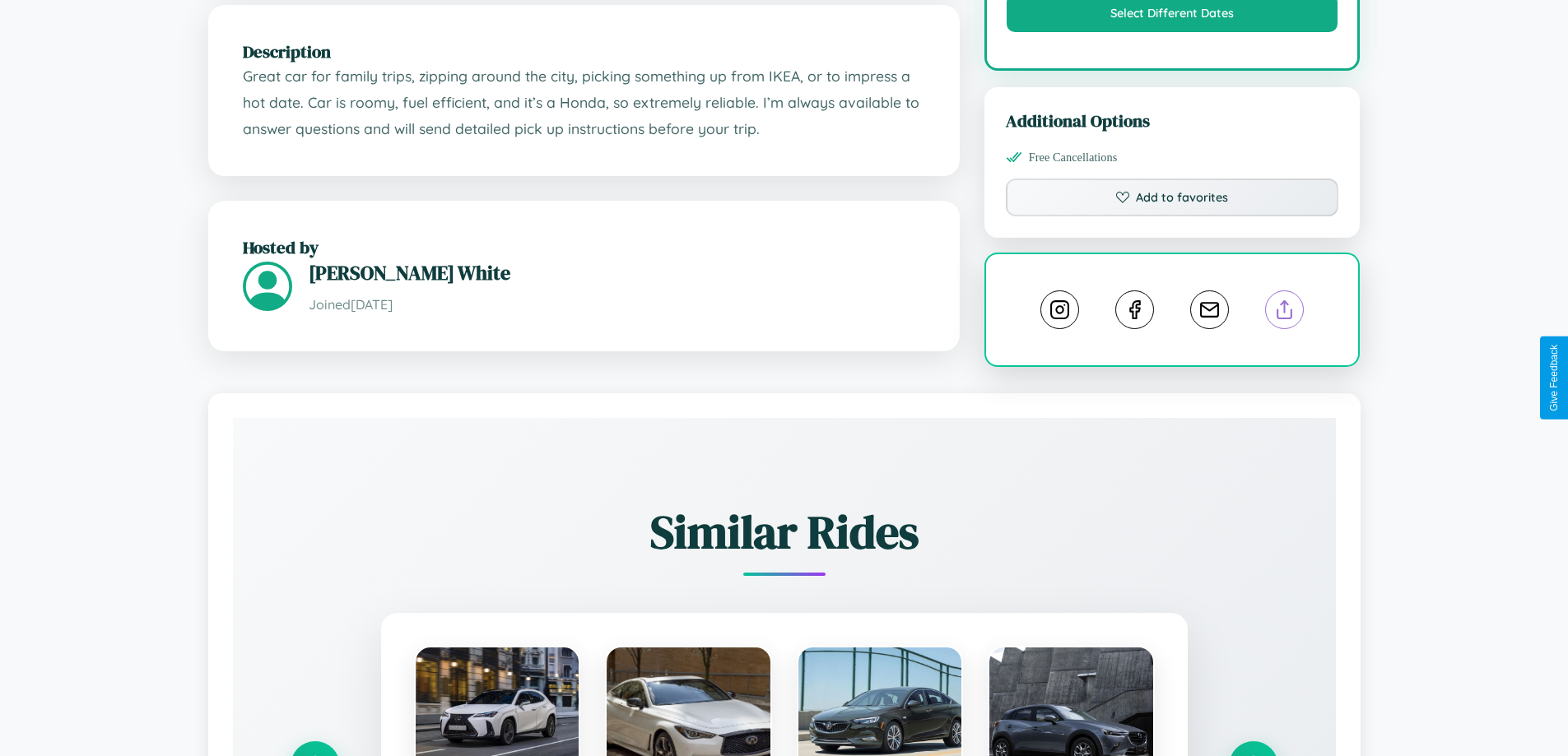
click at [1285, 312] on line at bounding box center [1285, 307] width 0 height 12
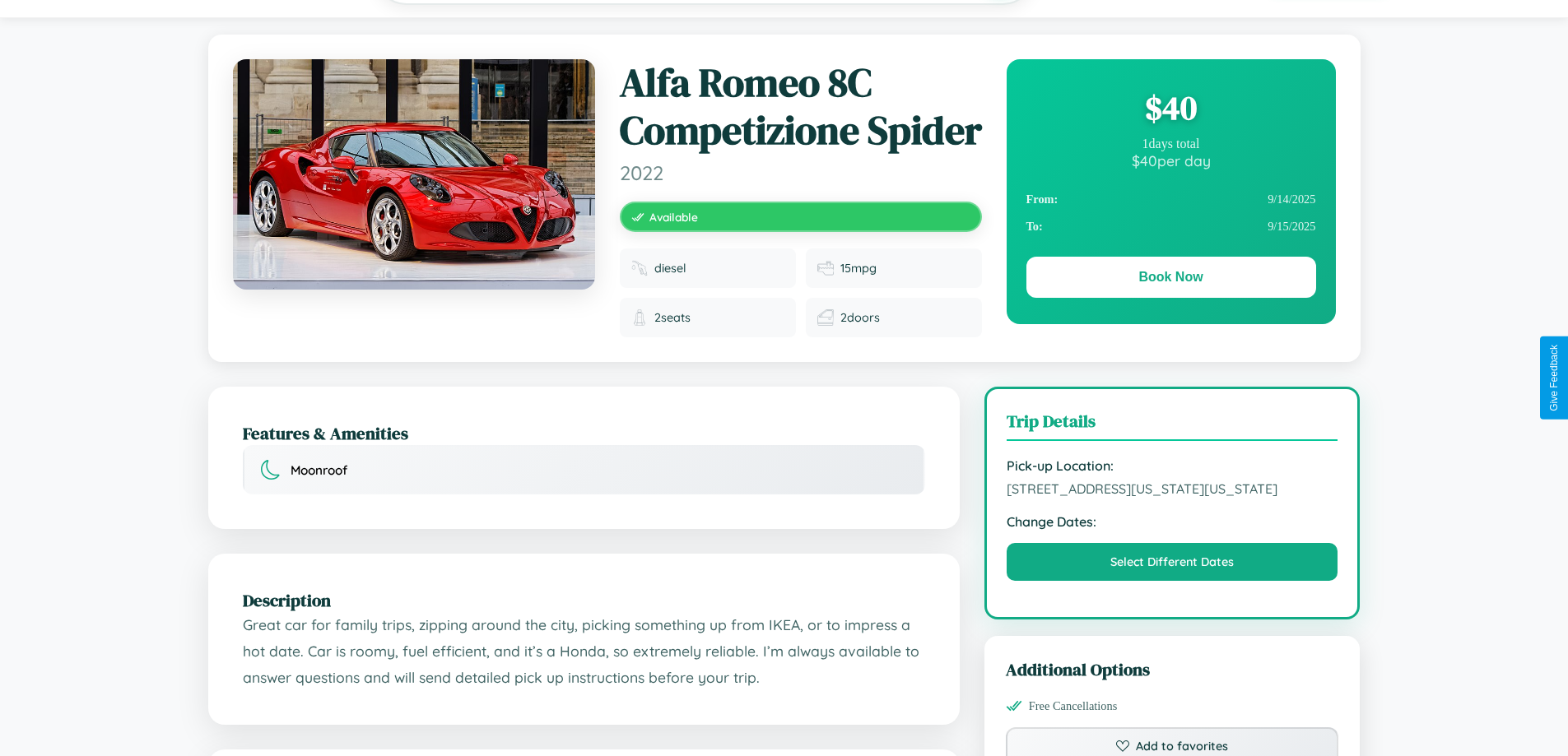
scroll to position [0, 0]
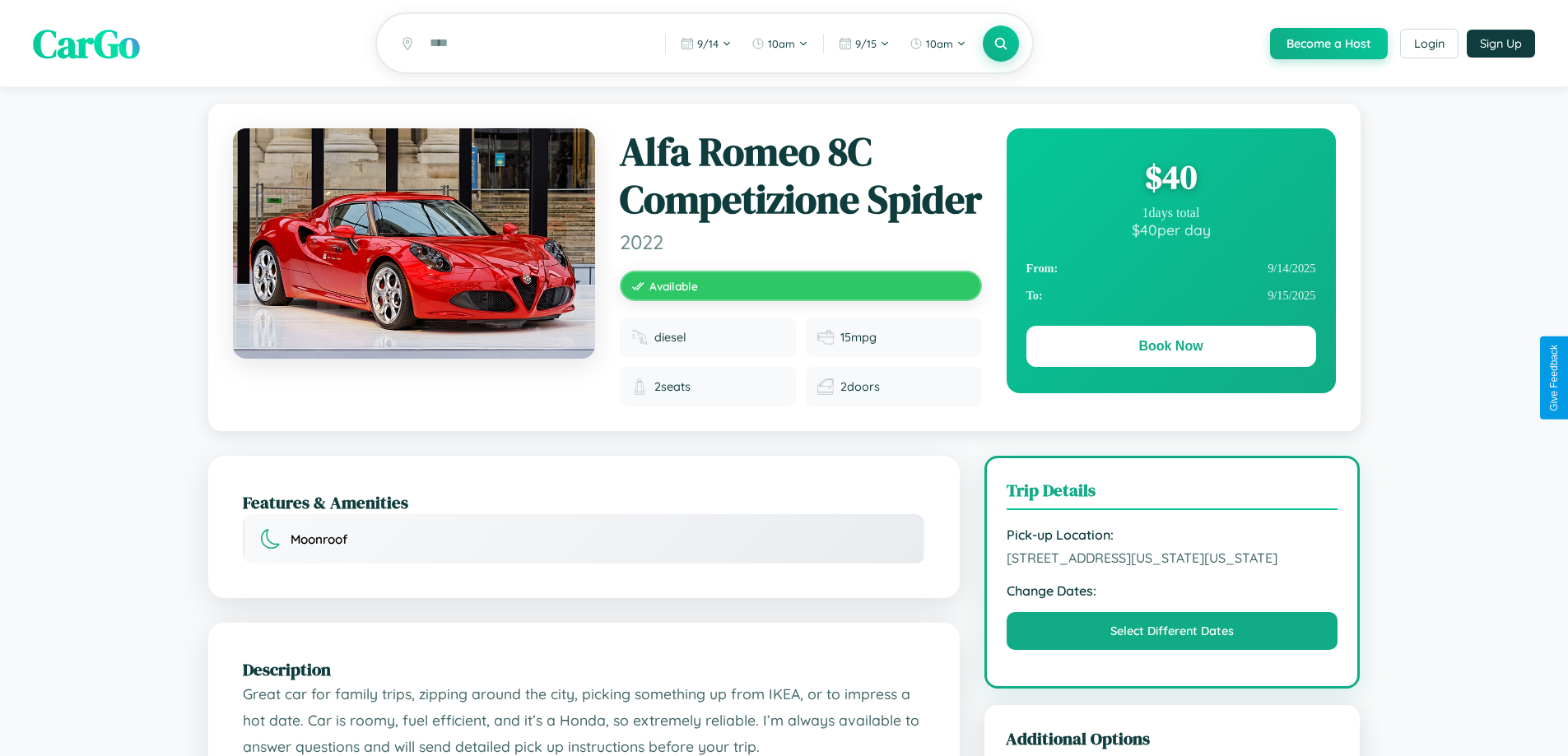
click at [1170, 179] on div "$ 40" at bounding box center [1171, 177] width 290 height 44
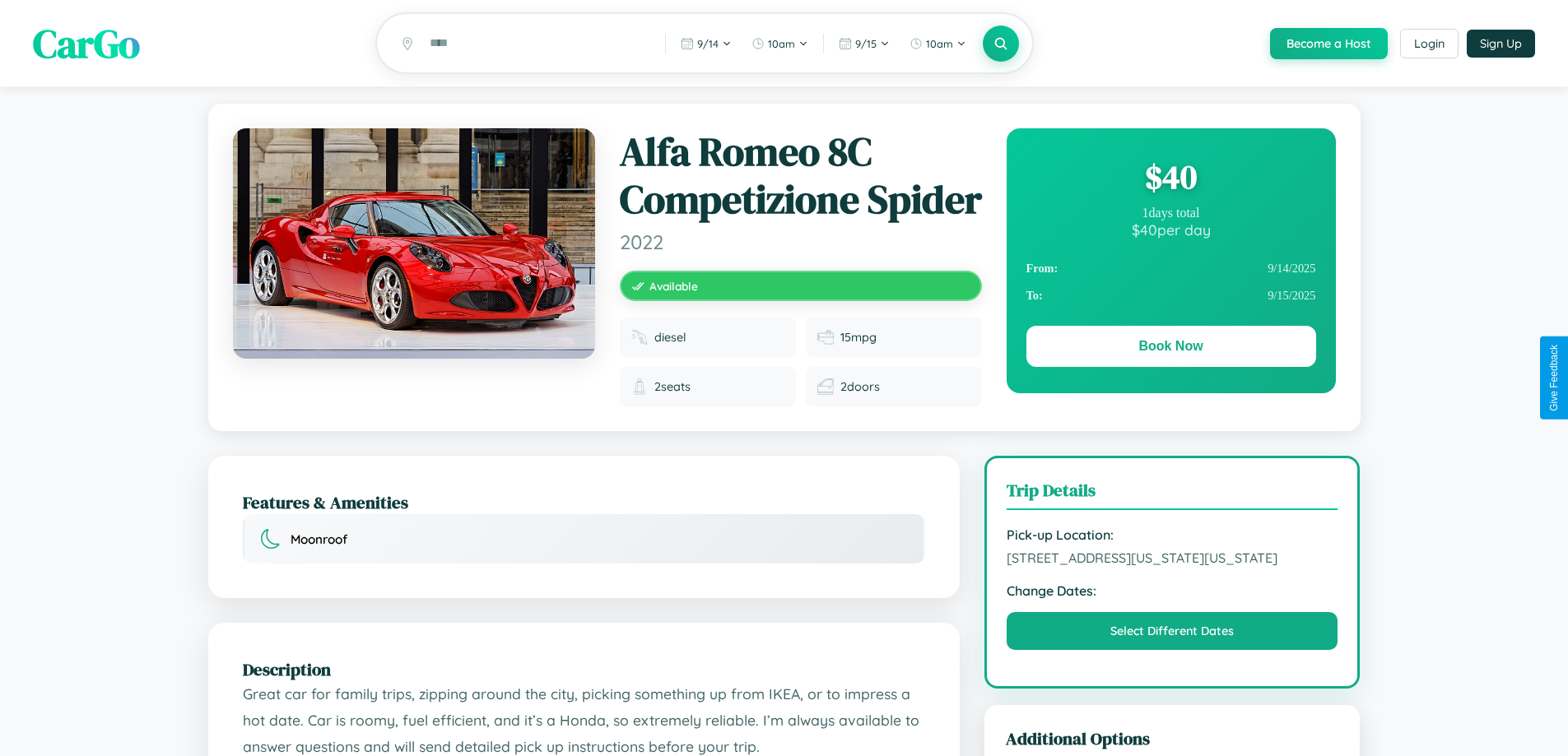
click at [1170, 179] on div "$ 40" at bounding box center [1171, 177] width 290 height 44
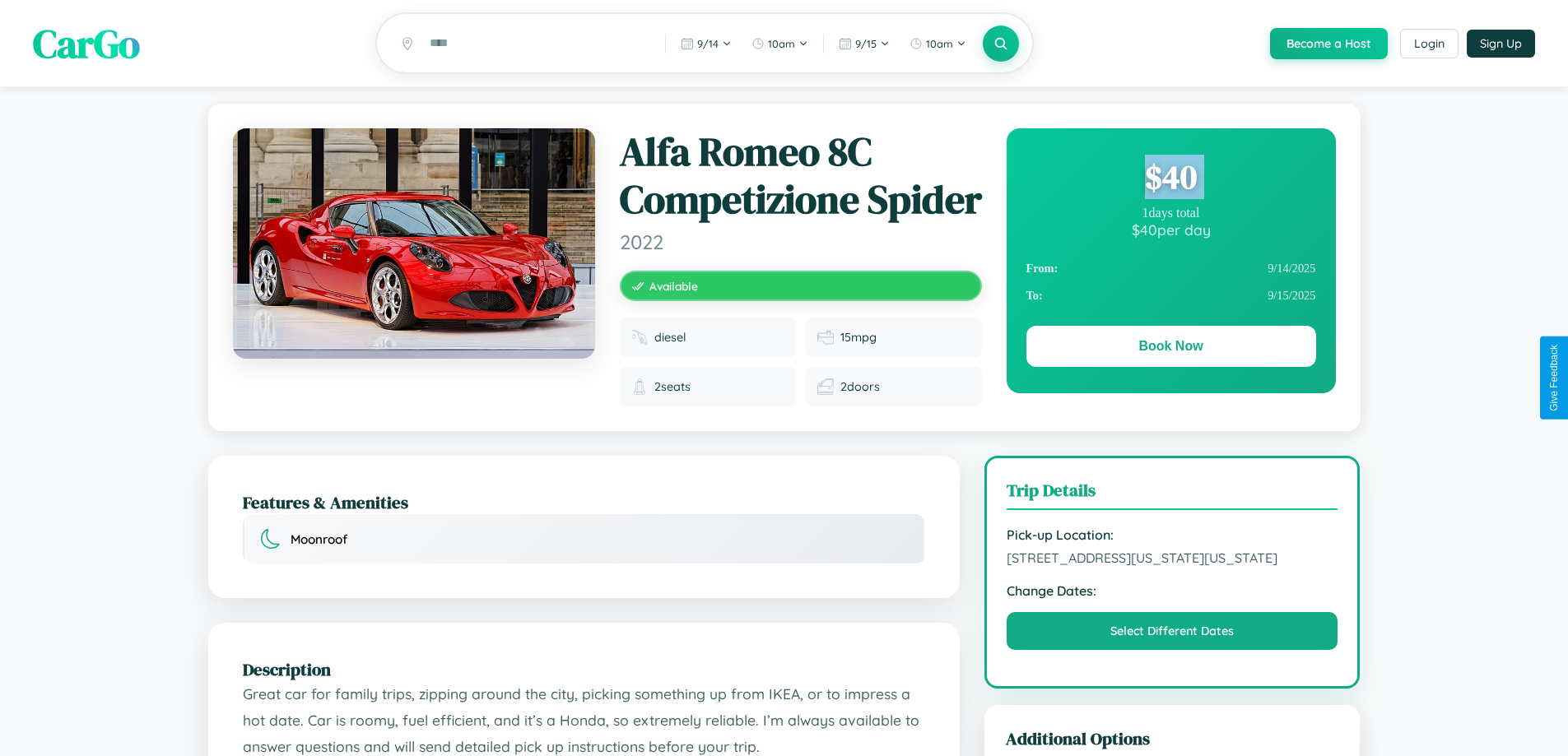
click at [1170, 179] on div "$ 40" at bounding box center [1171, 177] width 290 height 44
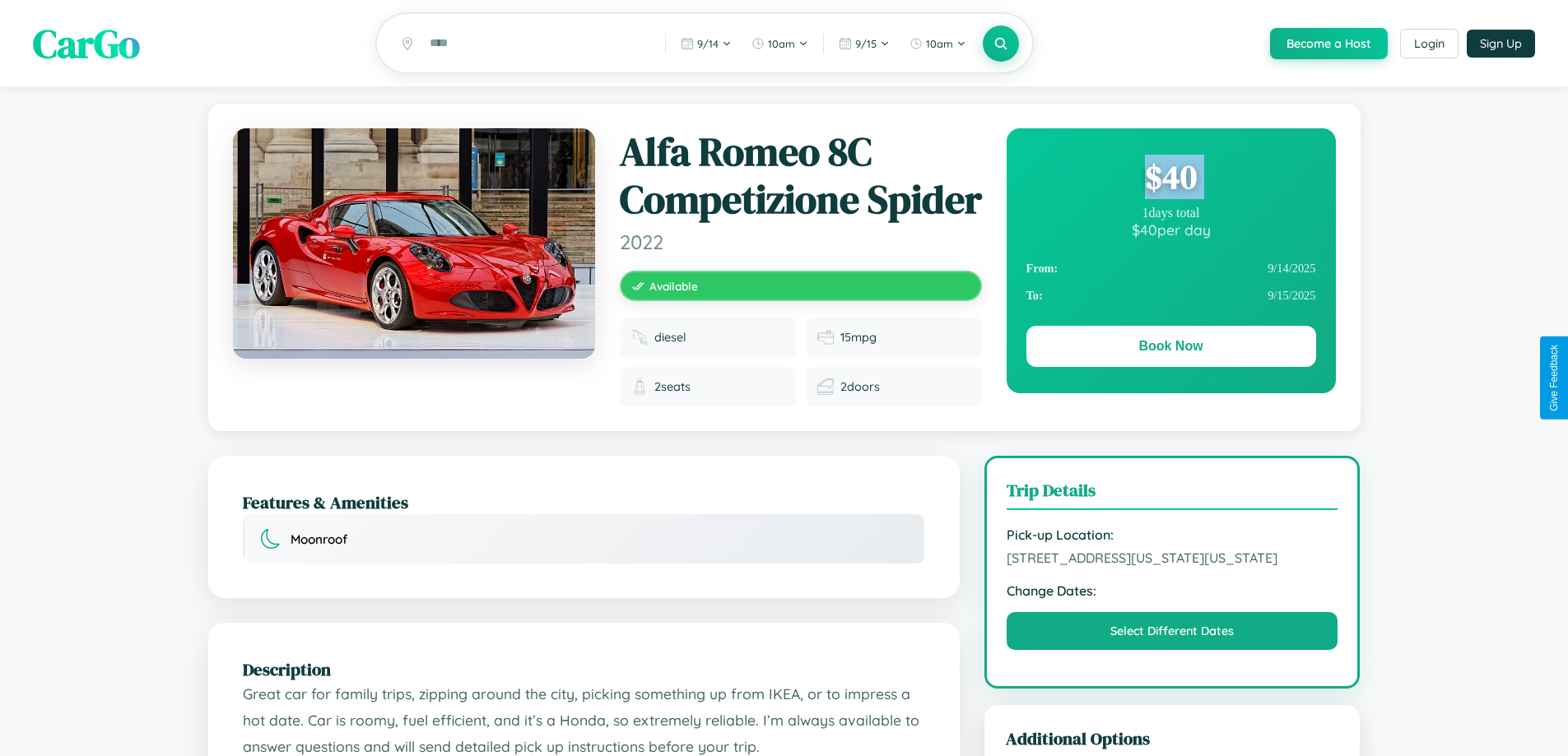
click at [1170, 179] on div "$ 40" at bounding box center [1171, 177] width 290 height 44
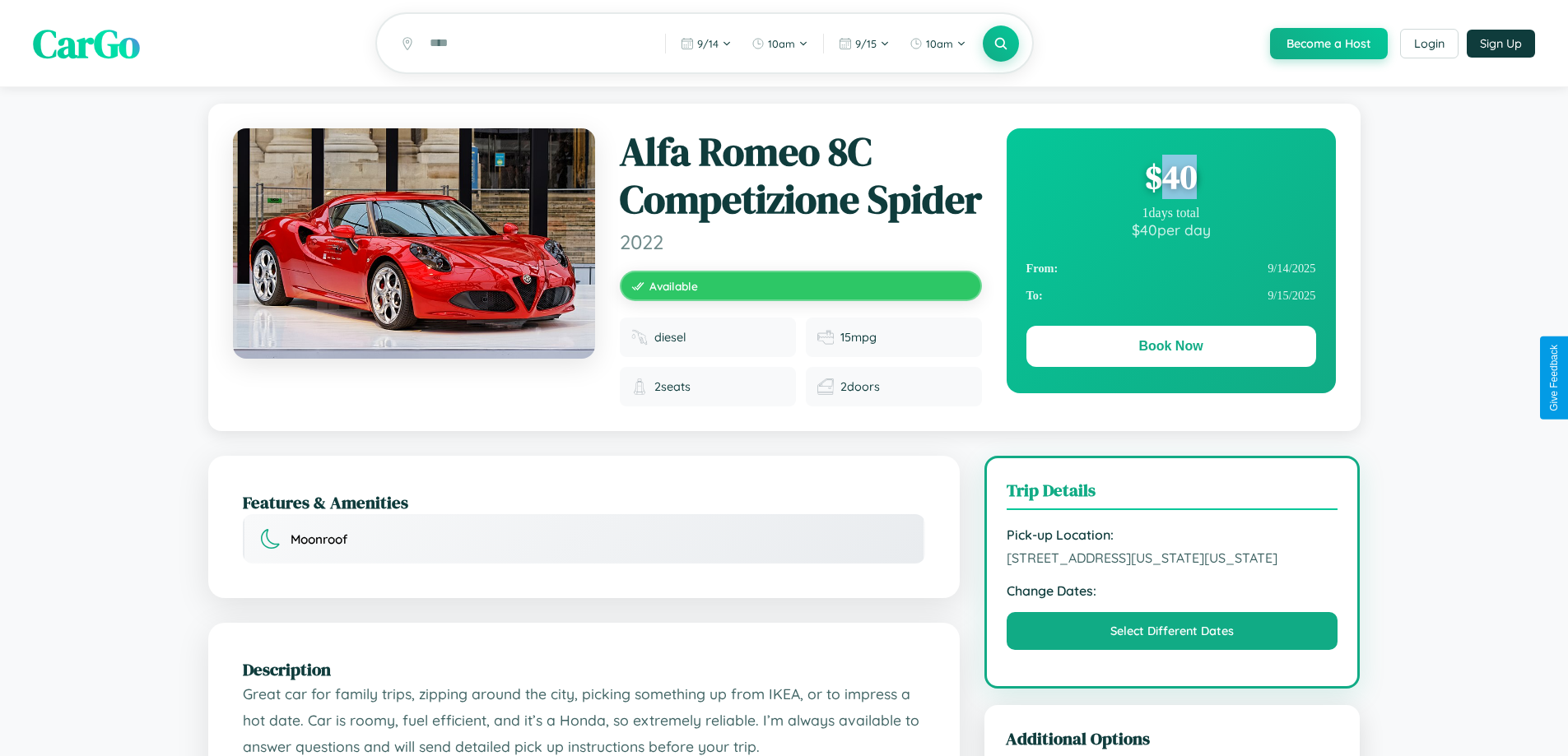
click at [1170, 179] on div "$ 40" at bounding box center [1171, 177] width 290 height 44
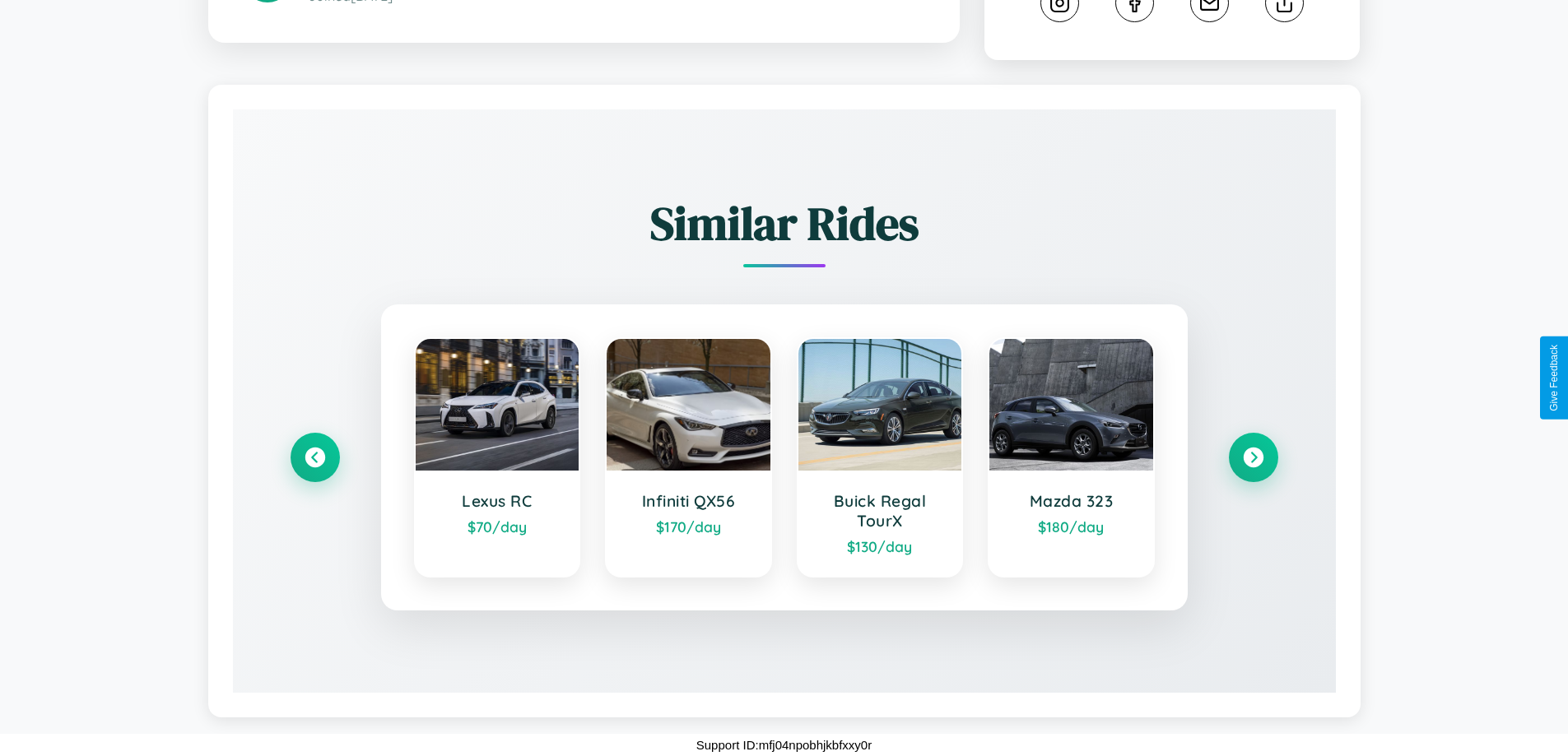
scroll to position [993, 0]
click at [314, 456] on icon at bounding box center [315, 458] width 23 height 23
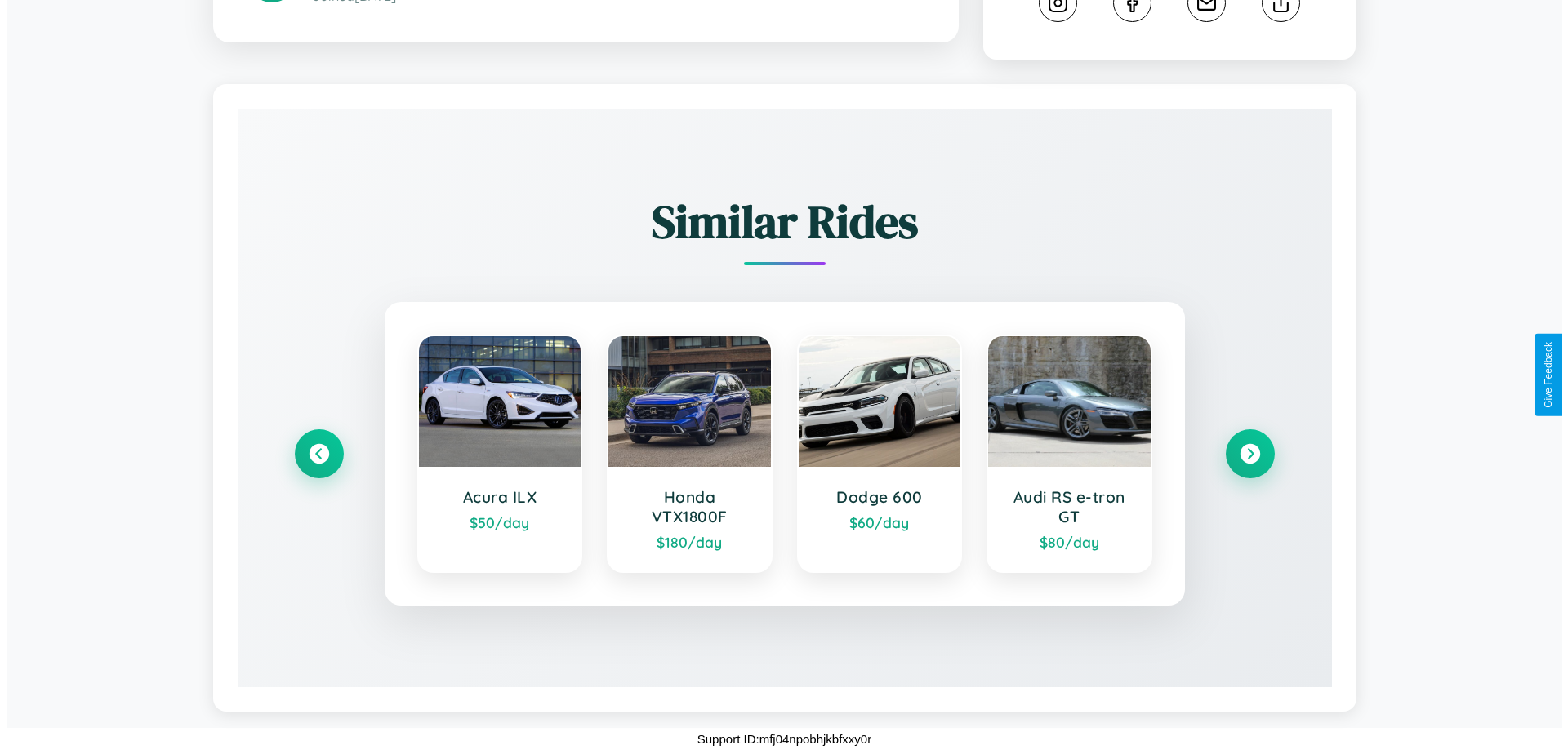
scroll to position [0, 0]
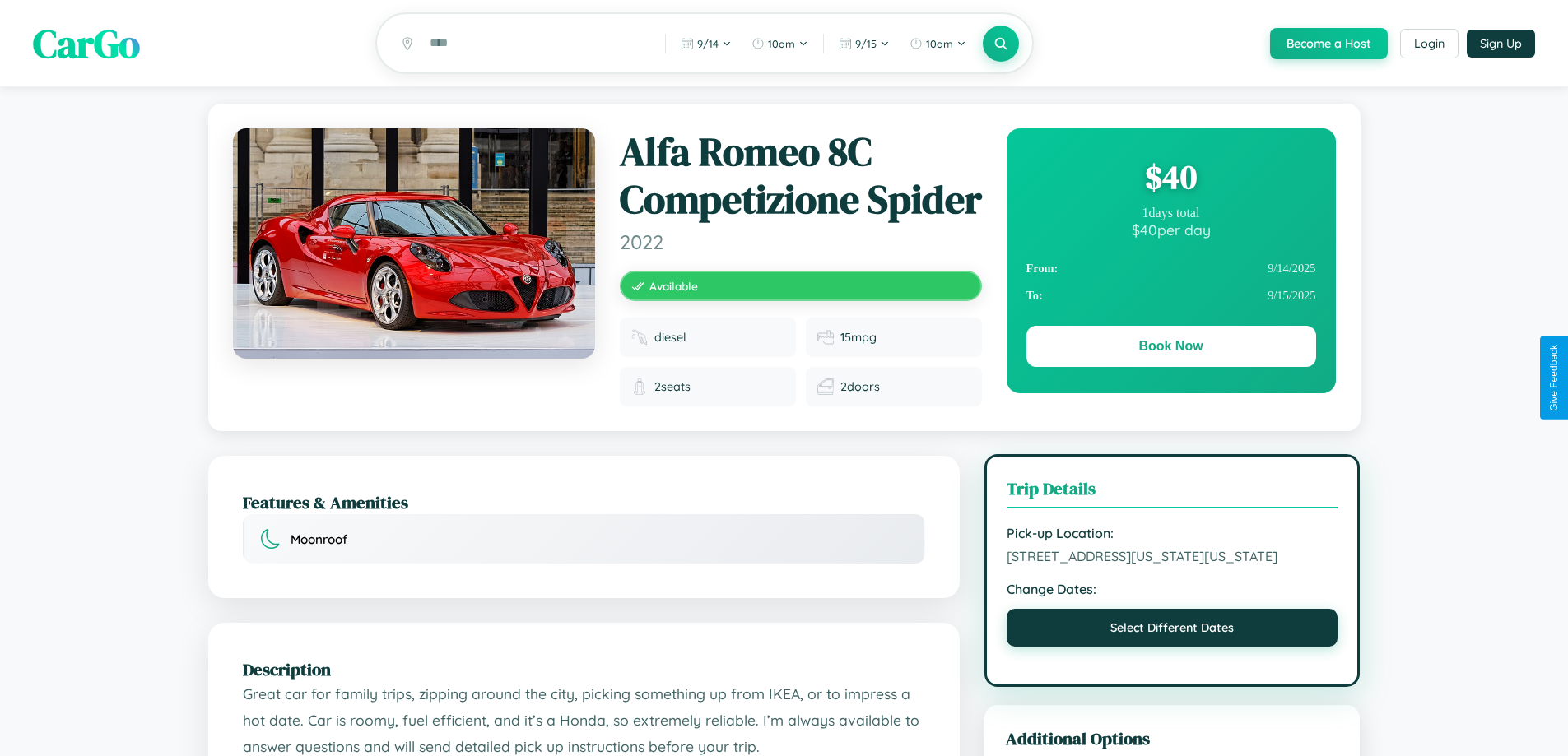
click at [1172, 646] on button "Select Different Dates" at bounding box center [1173, 627] width 332 height 38
select select "*"
select select "****"
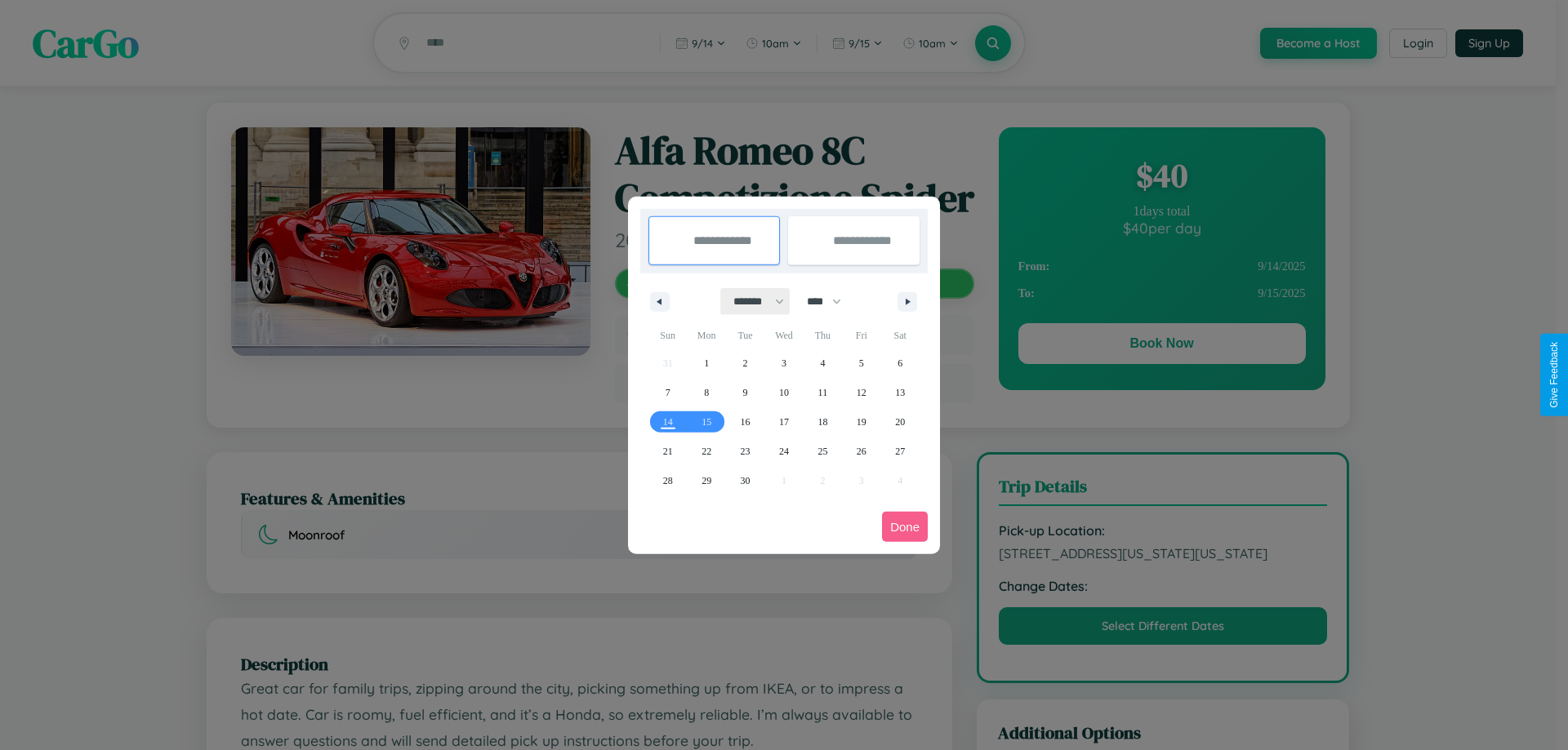
drag, startPoint x: 751, startPoint y: 301, endPoint x: 784, endPoint y: 327, distance: 42.0
click at [751, 301] on select "******* ******** ***** ***** *** **** **** ****** ********* ******* ******** **…" at bounding box center [756, 301] width 70 height 27
select select "*"
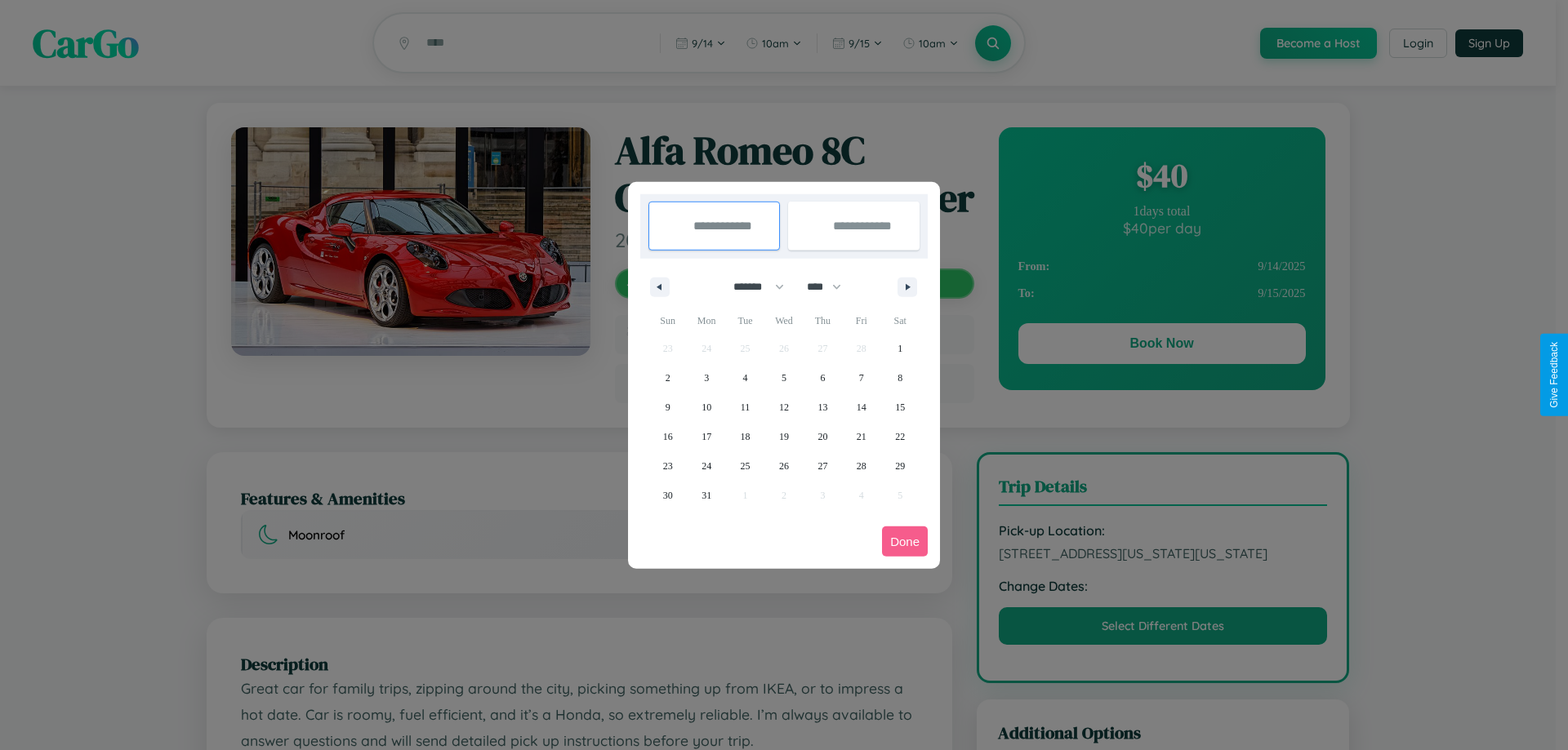
drag, startPoint x: 831, startPoint y: 287, endPoint x: 784, endPoint y: 327, distance: 61.7
click at [831, 287] on select "**** **** **** **** **** **** **** **** **** **** **** **** **** **** **** ****…" at bounding box center [823, 287] width 49 height 27
select select "****"
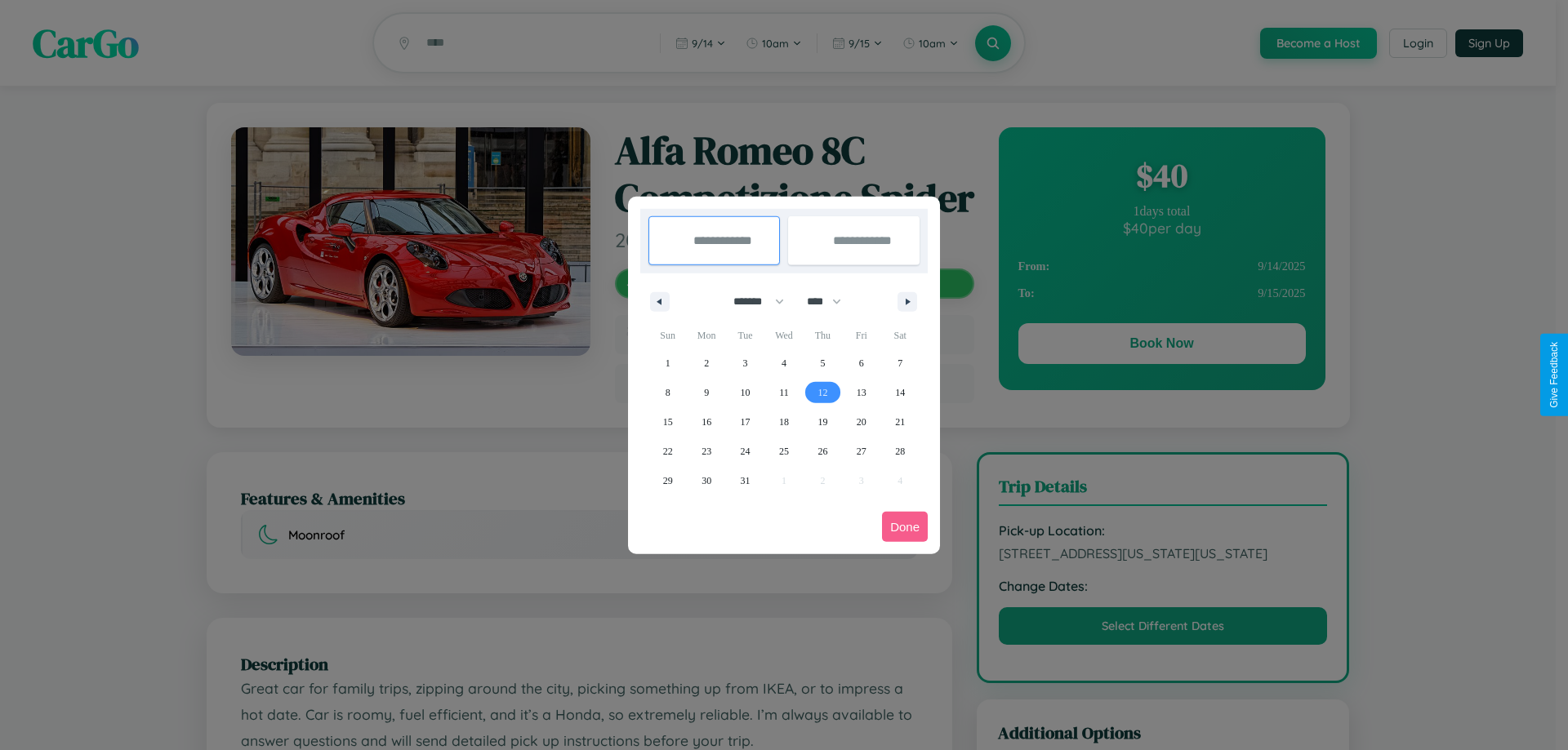
click at [822, 392] on span "12" at bounding box center [823, 392] width 10 height 29
type input "**********"
click at [783, 421] on span "18" at bounding box center [784, 421] width 10 height 29
type input "**********"
click at [905, 527] on button "Done" at bounding box center [904, 527] width 46 height 30
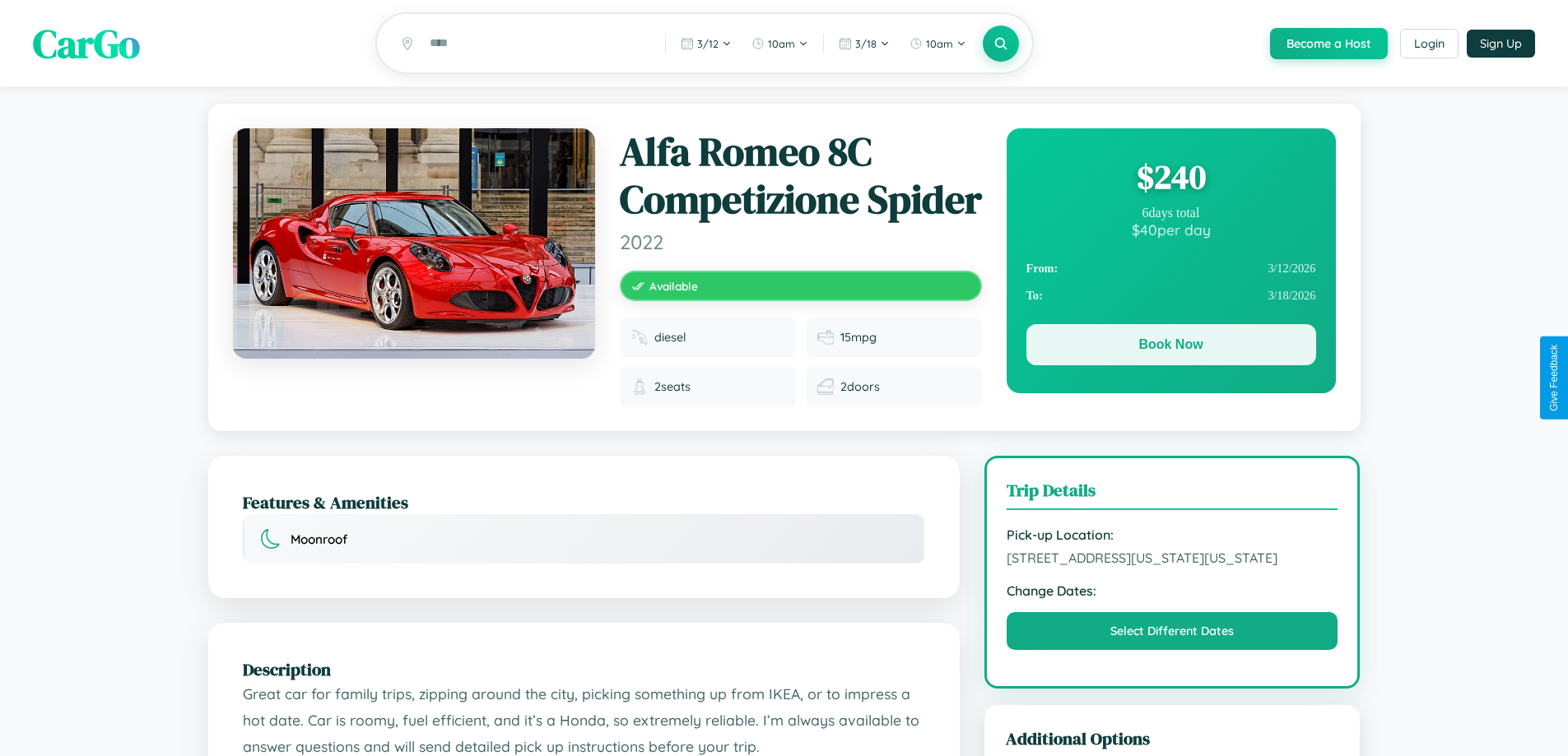
click at [1170, 347] on button "Book Now" at bounding box center [1171, 344] width 290 height 41
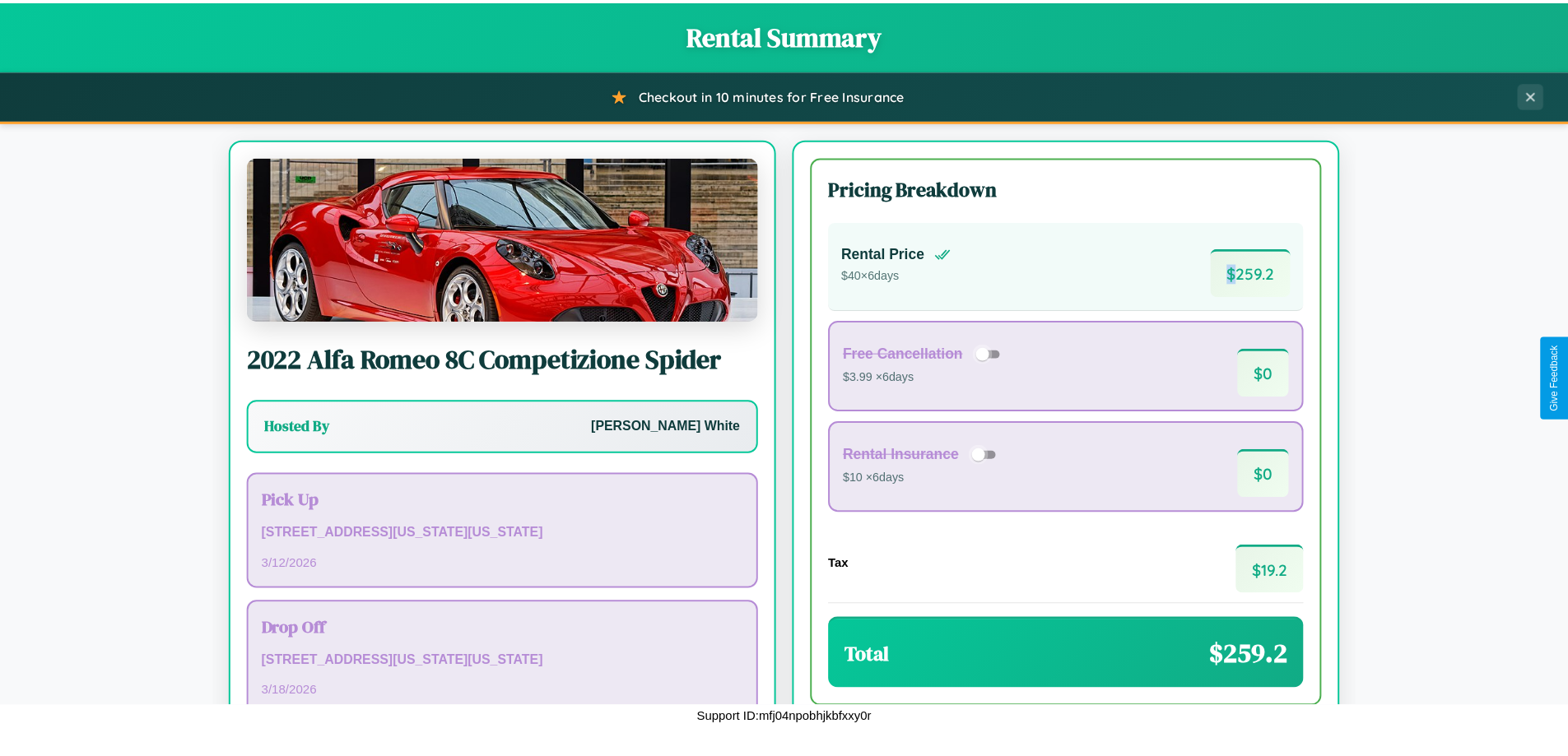
scroll to position [113, 0]
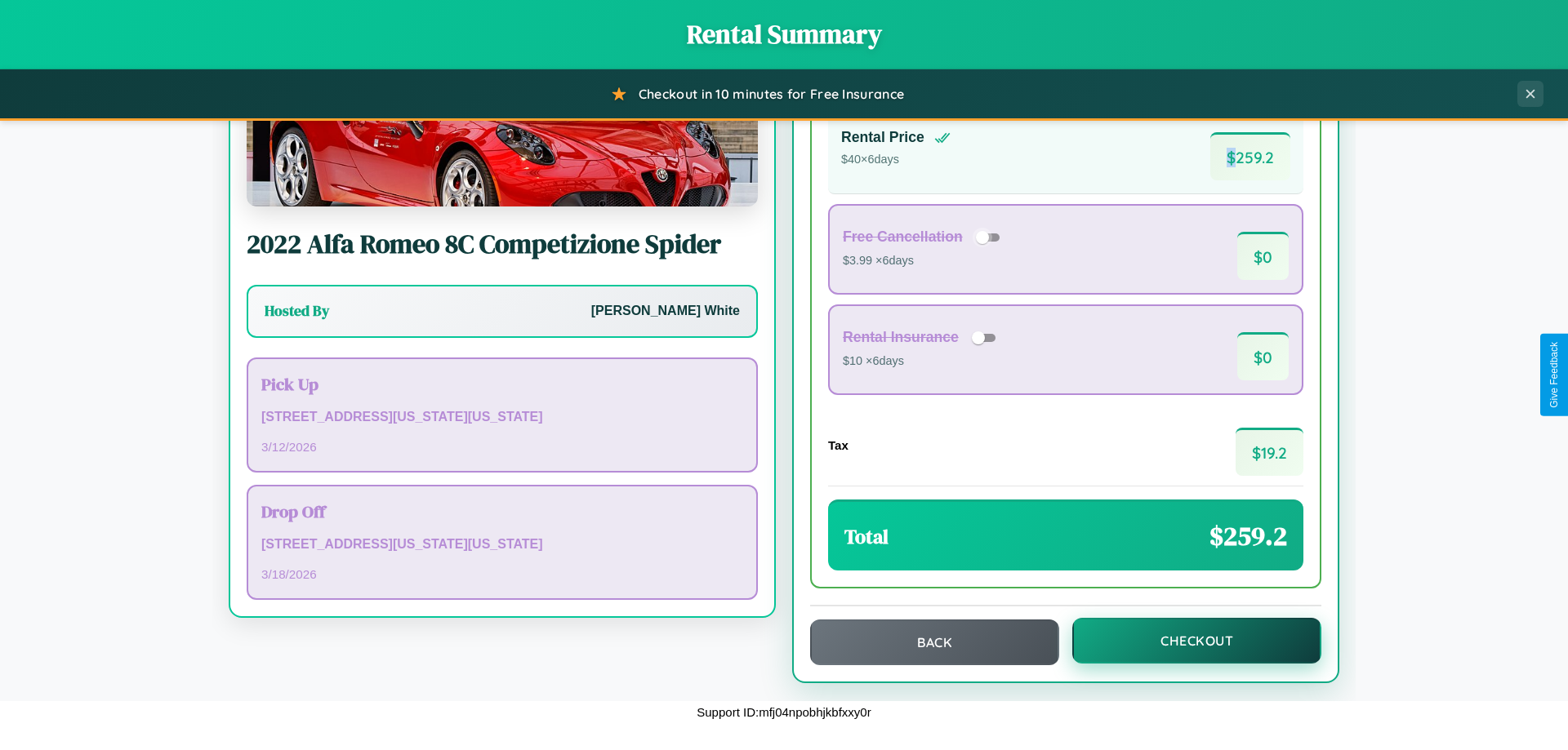
click at [1186, 640] on button "Checkout" at bounding box center [1197, 640] width 249 height 46
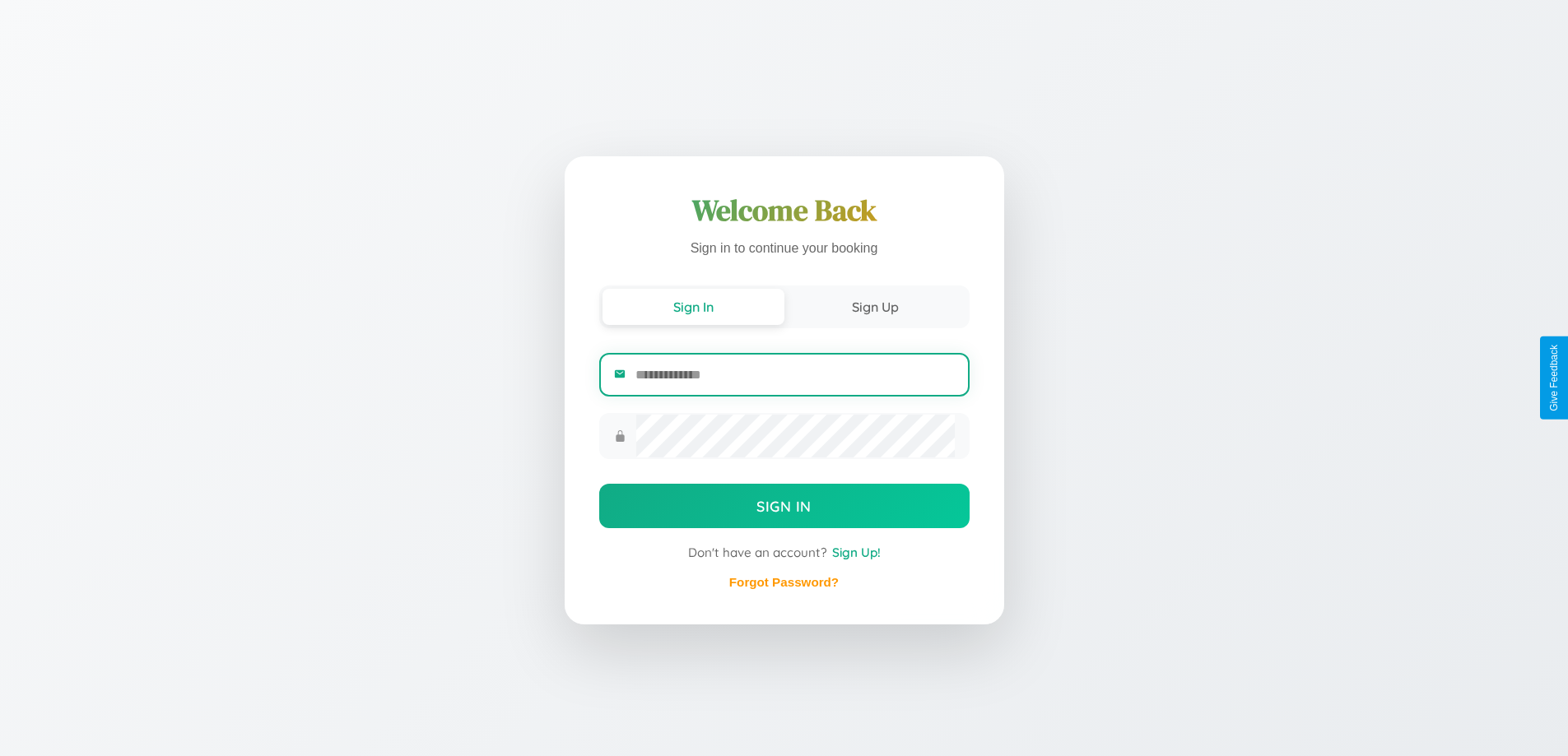
click at [794, 377] on input "email" at bounding box center [795, 375] width 318 height 40
type input "**********"
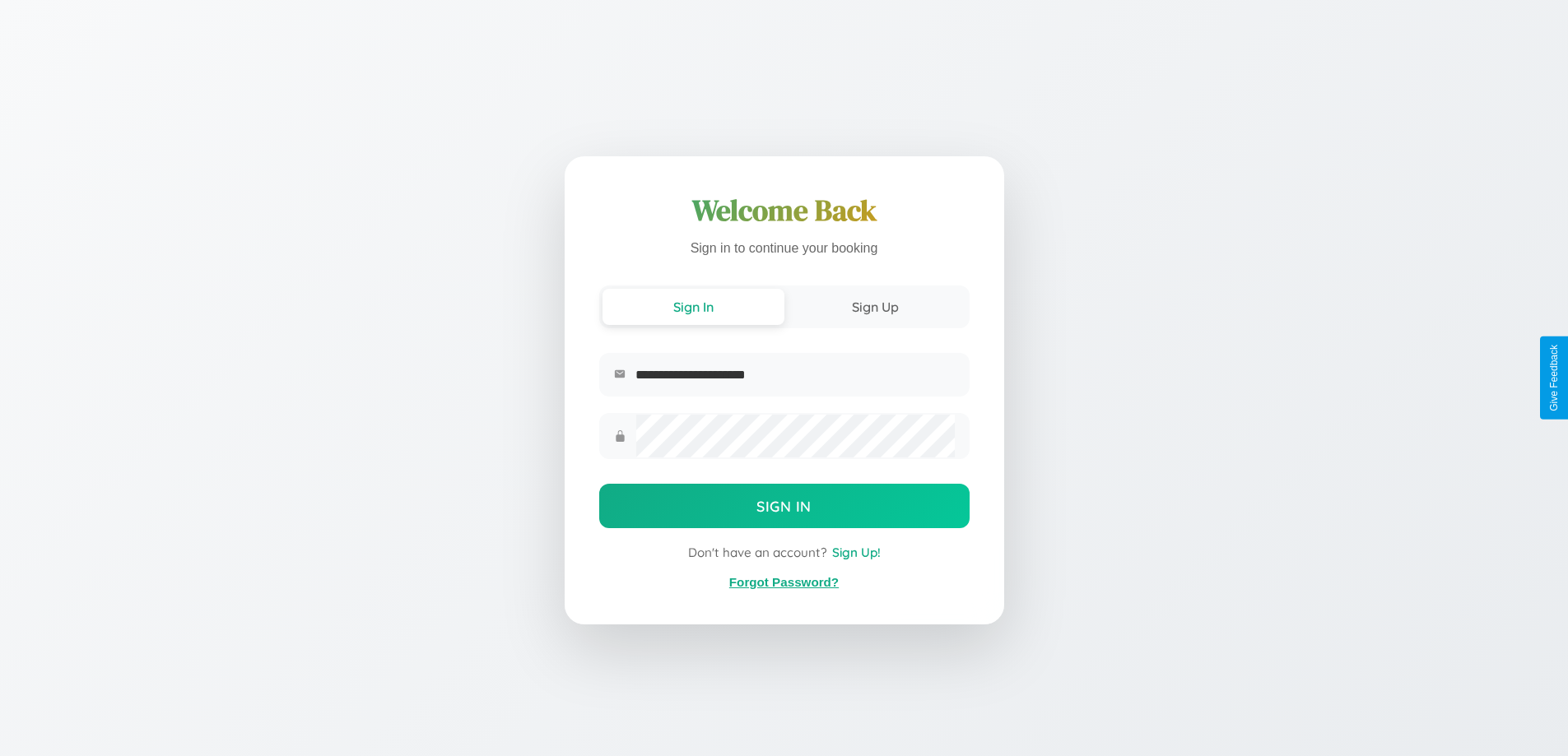
click at [783, 583] on link "Forgot Password?" at bounding box center [784, 582] width 110 height 14
